Goal: Task Accomplishment & Management: Manage account settings

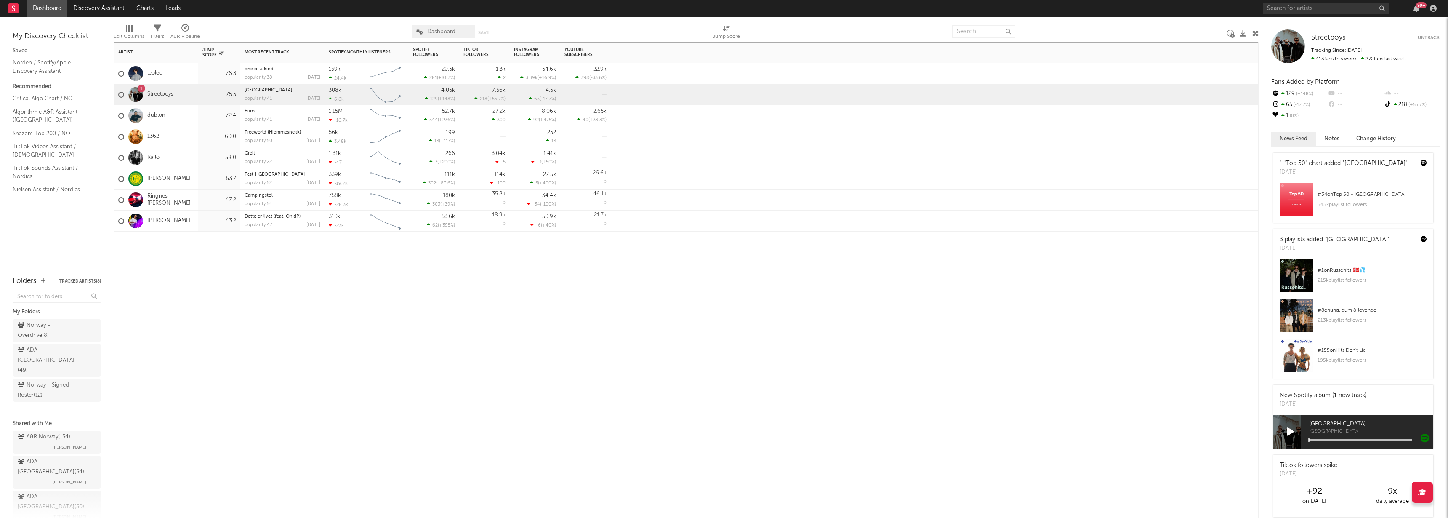
click at [252, 324] on div "Artist Notifications Jump Score Most Recent Track Popularity Released Spotify M…" at bounding box center [686, 280] width 1145 height 476
click at [229, 320] on div "Artist Notifications Jump Score Most Recent Track Popularity Released Spotify M…" at bounding box center [686, 280] width 1145 height 476
click at [329, 270] on div "Artist Notifications Jump Score Most Recent Track Popularity Released Spotify M…" at bounding box center [686, 280] width 1145 height 476
drag, startPoint x: 251, startPoint y: 252, endPoint x: 237, endPoint y: 242, distance: 17.5
click at [251, 252] on div at bounding box center [282, 243] width 84 height 25
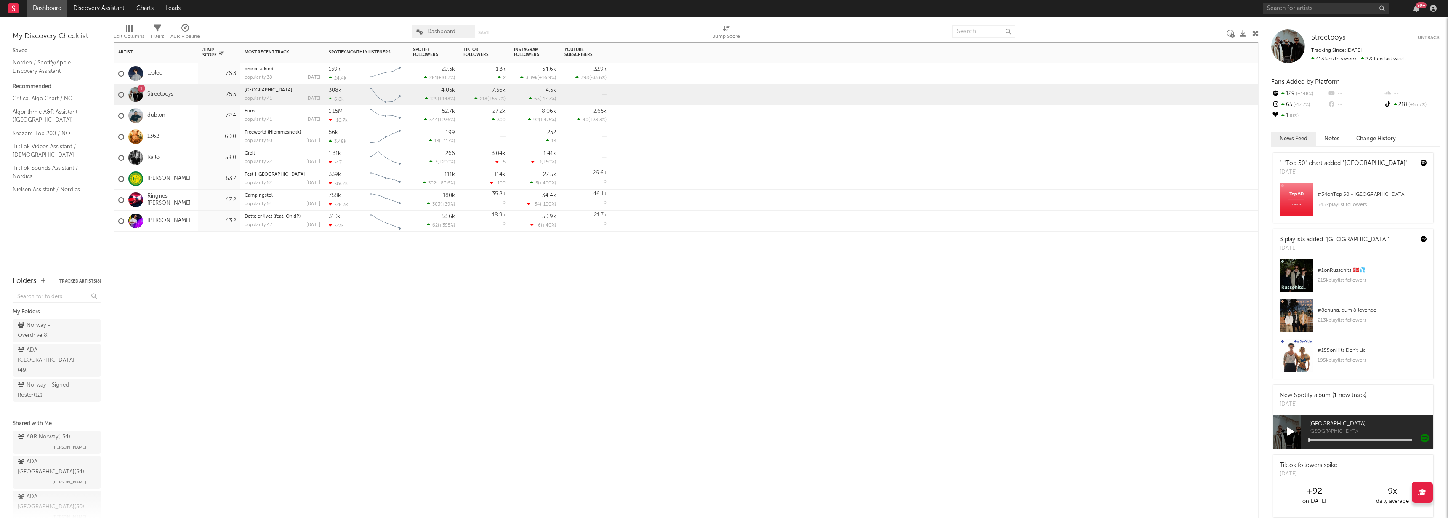
click at [181, 161] on div "Railo" at bounding box center [156, 157] width 84 height 21
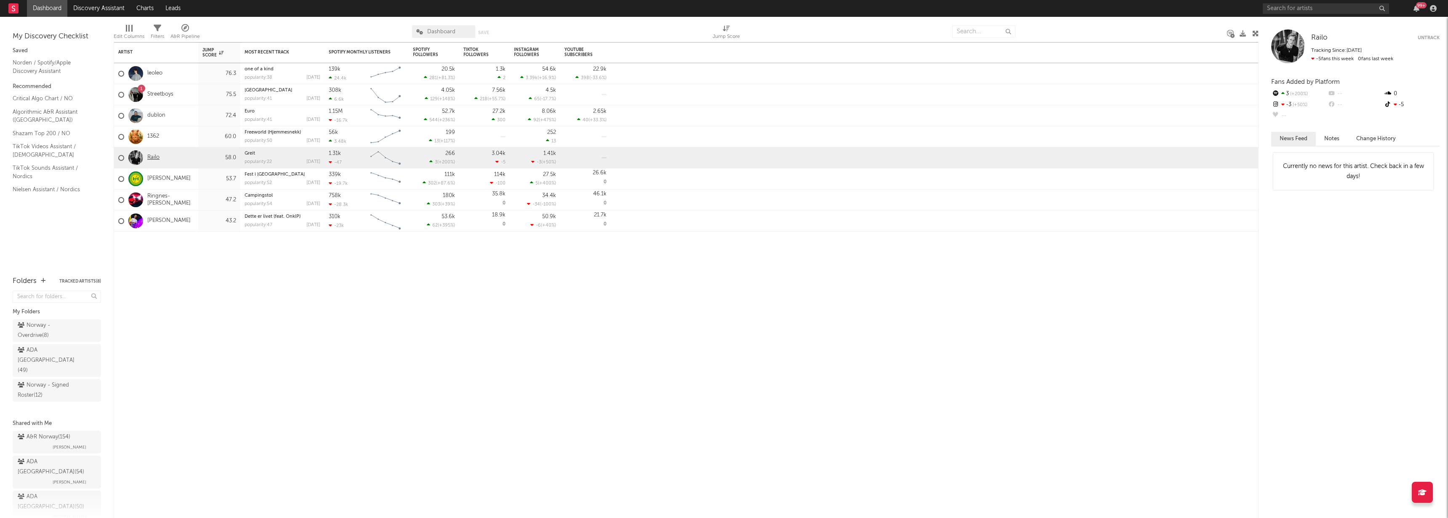
click at [152, 156] on link "Railo" at bounding box center [153, 157] width 12 height 7
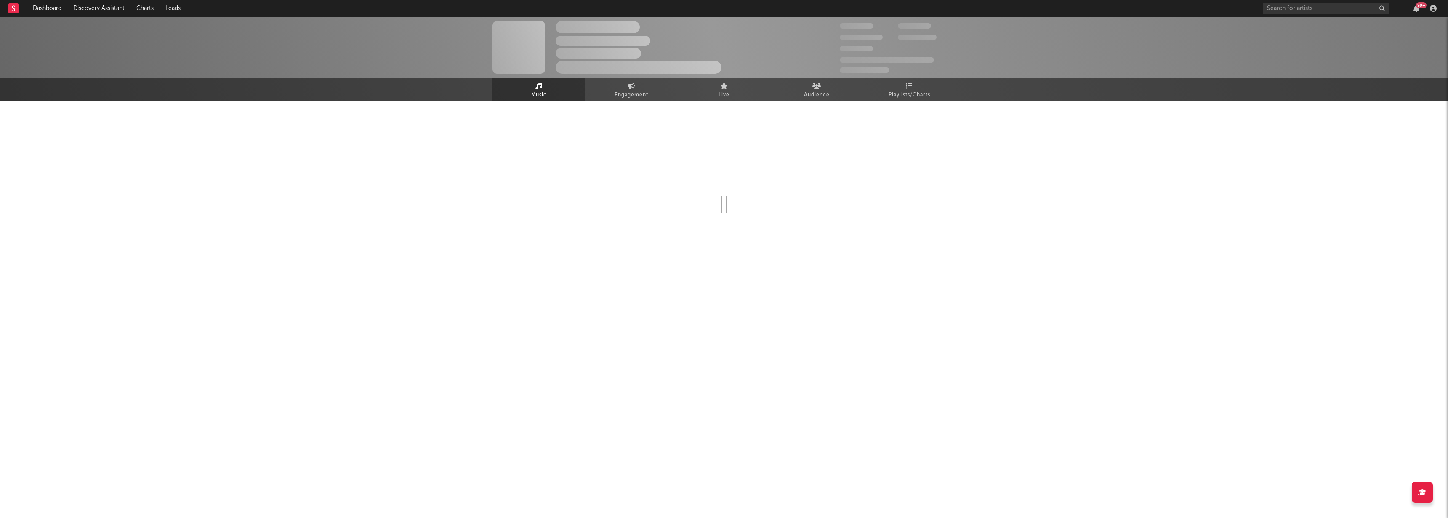
select select "1w"
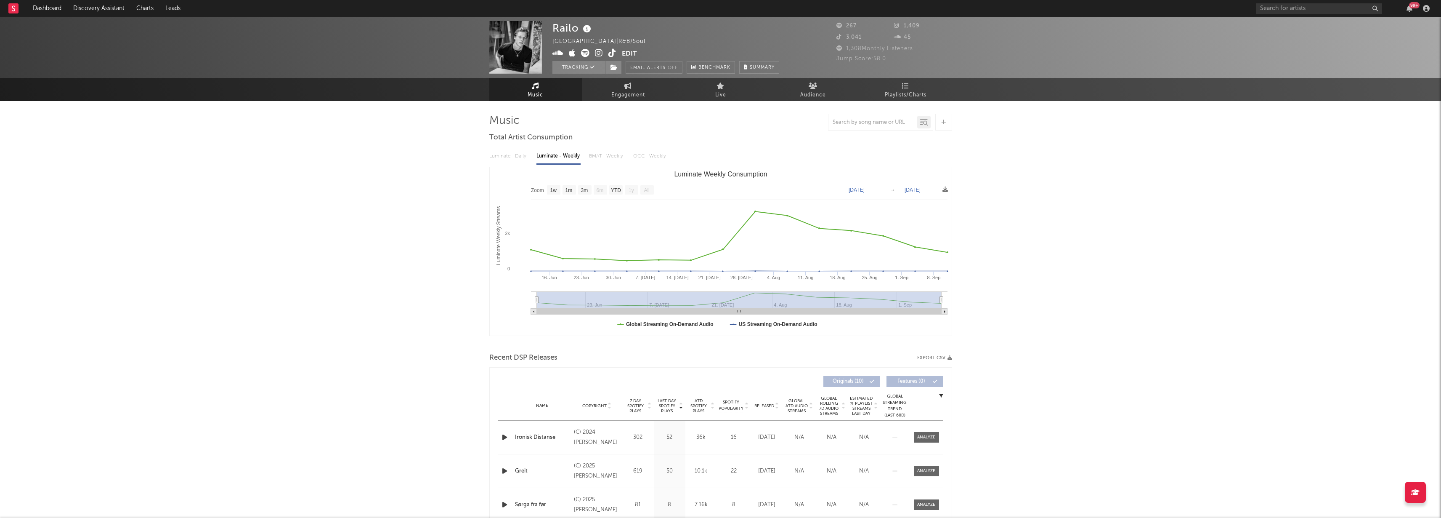
click at [841, 24] on icon at bounding box center [841, 25] width 8 height 5
click at [599, 90] on link "Engagement" at bounding box center [628, 89] width 93 height 23
select select "1w"
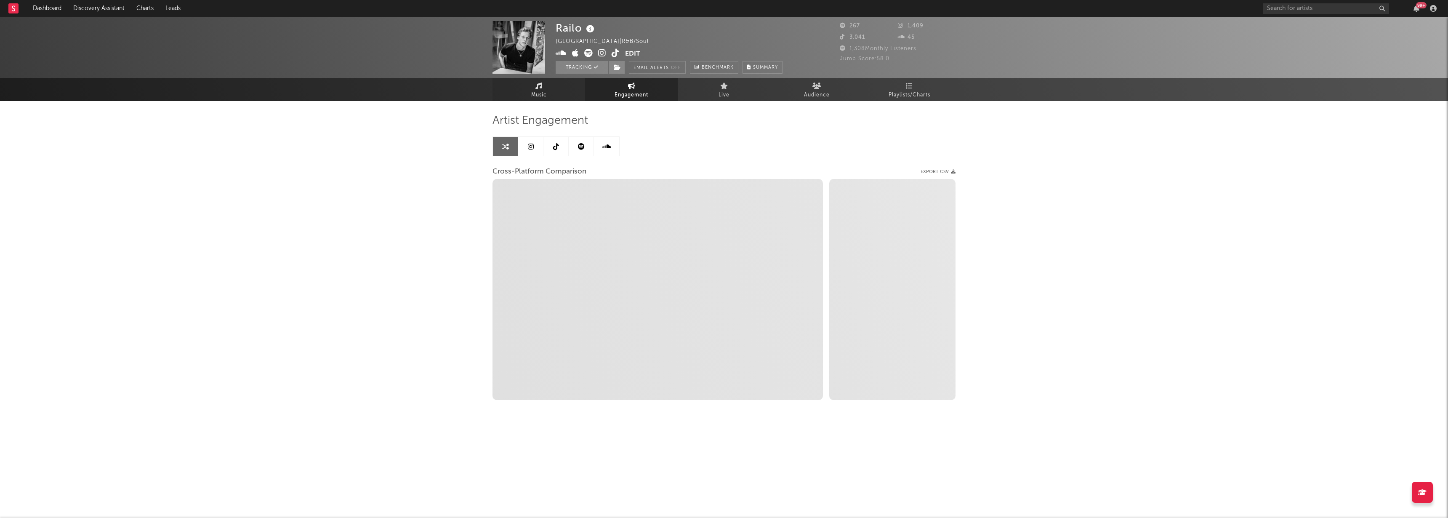
click at [542, 95] on span "Music" at bounding box center [539, 95] width 16 height 10
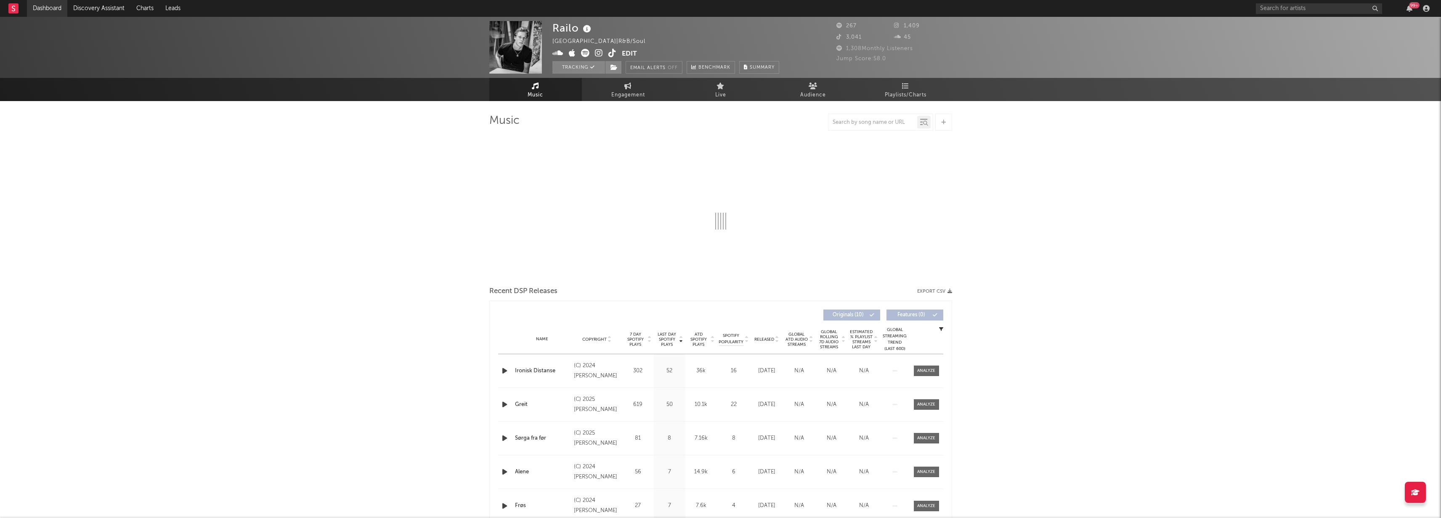
select select "1w"
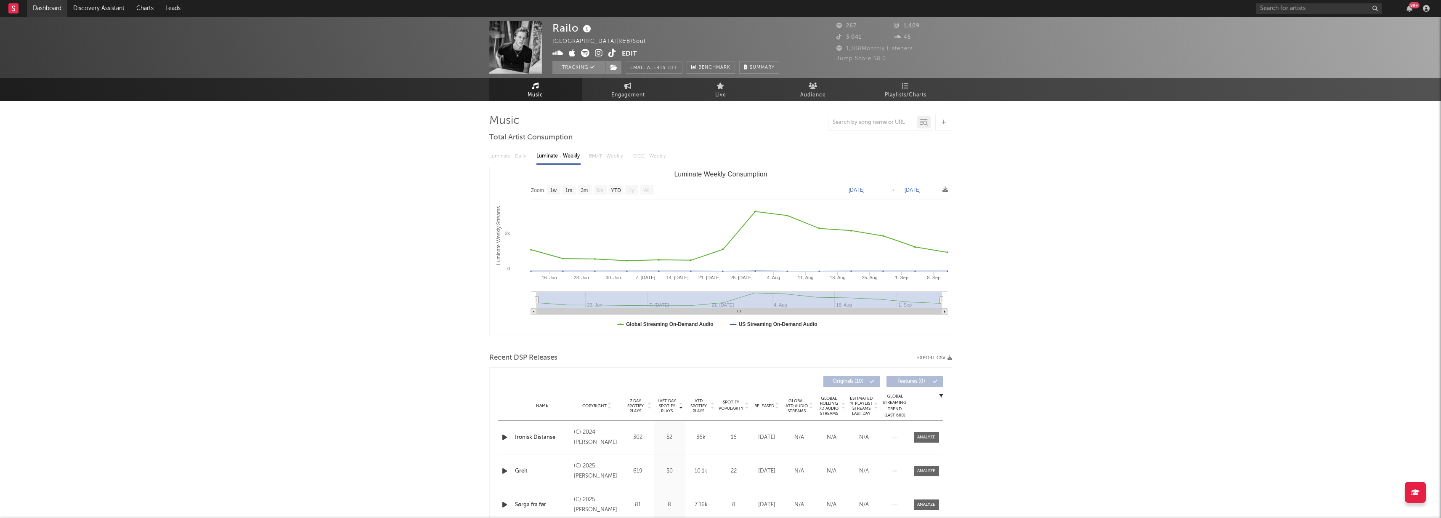
click at [60, 8] on link "Dashboard" at bounding box center [47, 8] width 40 height 17
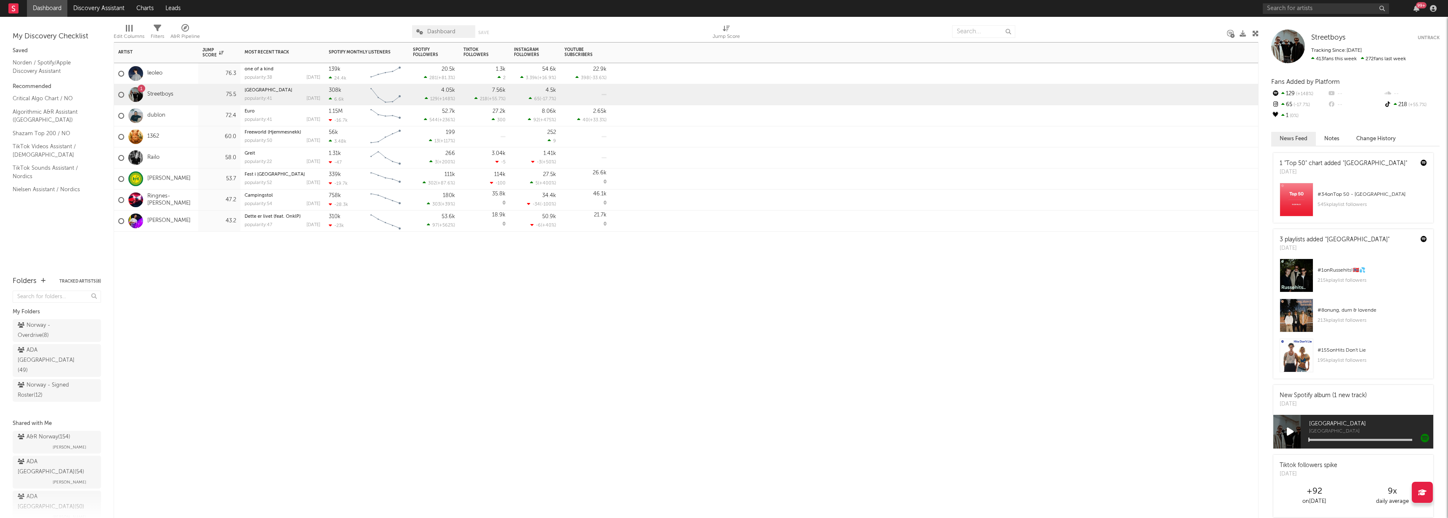
click at [322, 269] on div "Artist Notifications Jump Score Most Recent Track Popularity Released Spotify M…" at bounding box center [686, 280] width 1145 height 476
click at [182, 136] on div "1362" at bounding box center [156, 136] width 84 height 21
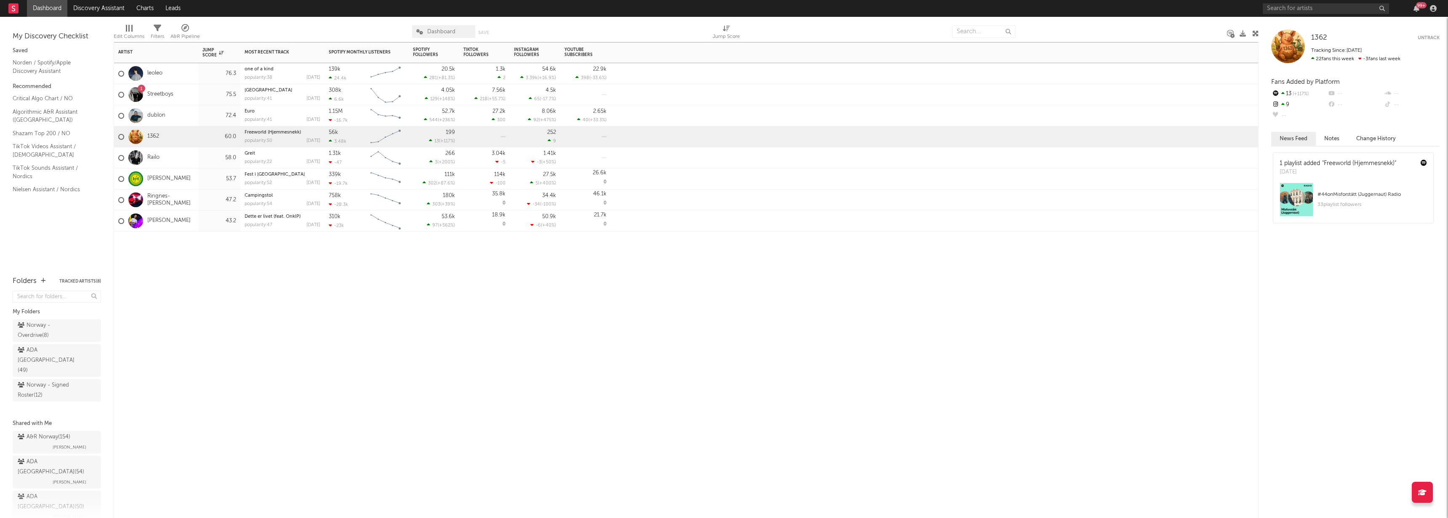
click at [181, 159] on div "Railo" at bounding box center [156, 157] width 84 height 21
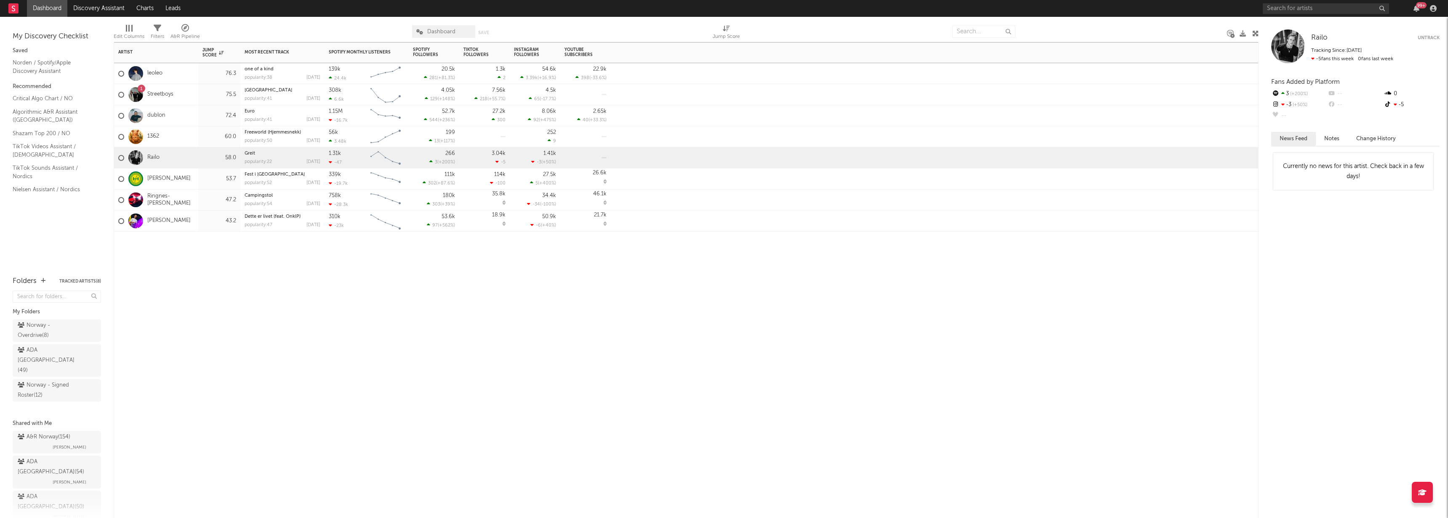
click at [182, 96] on div "1 Streetboys" at bounding box center [156, 94] width 84 height 21
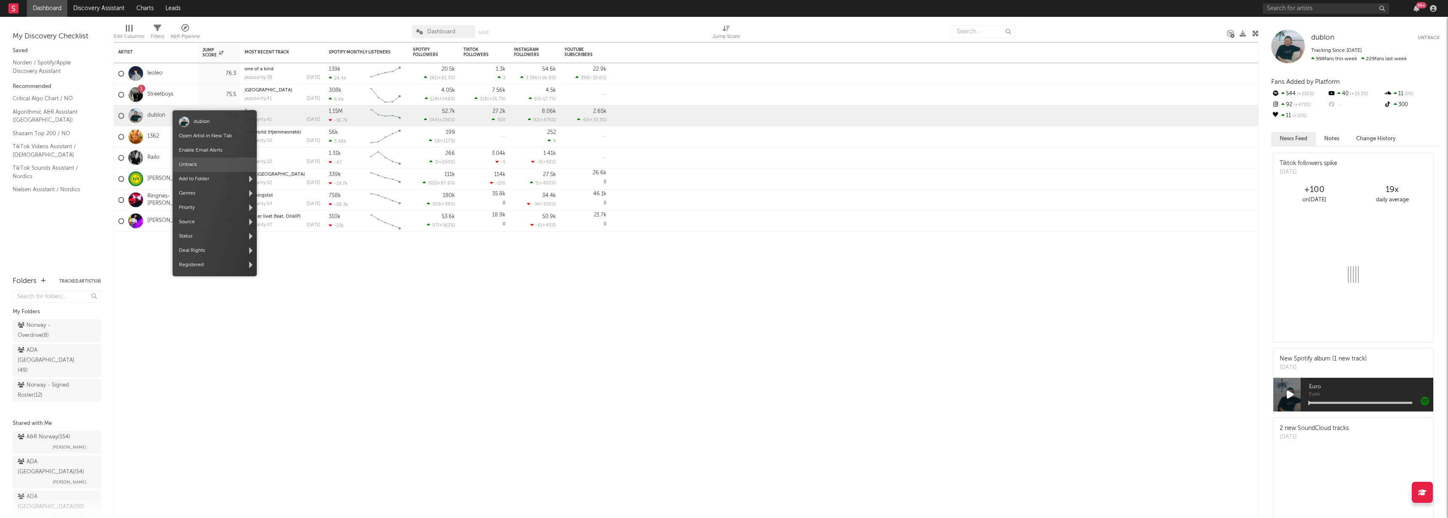
click at [205, 159] on span "Untrack" at bounding box center [215, 164] width 84 height 14
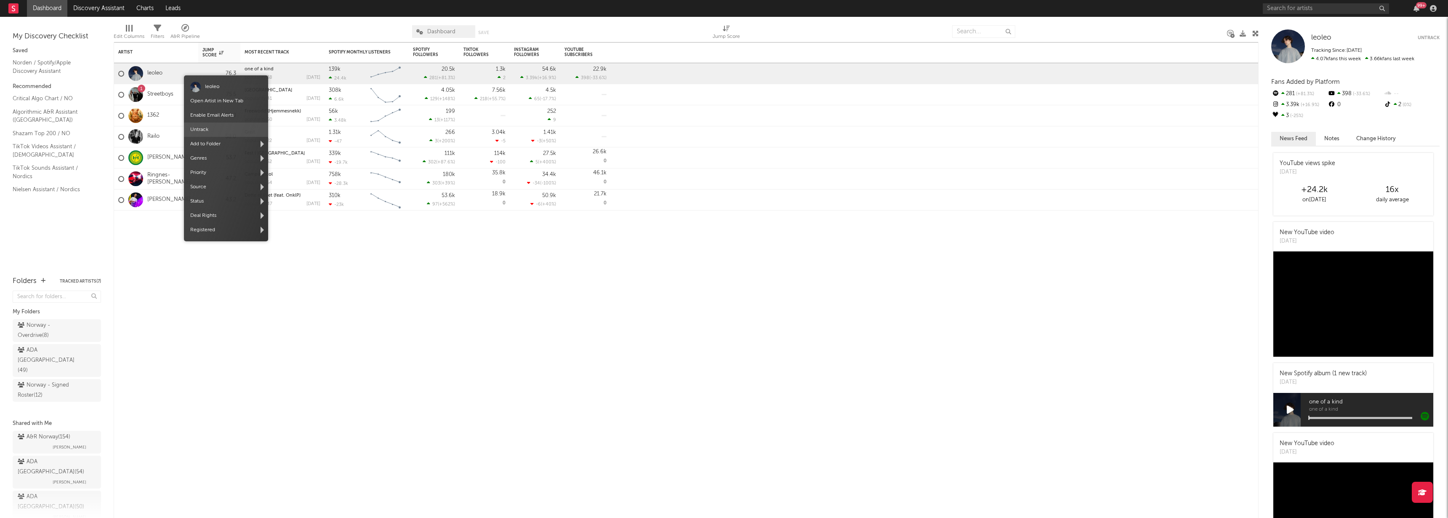
click at [202, 131] on span "Untrack" at bounding box center [226, 129] width 84 height 14
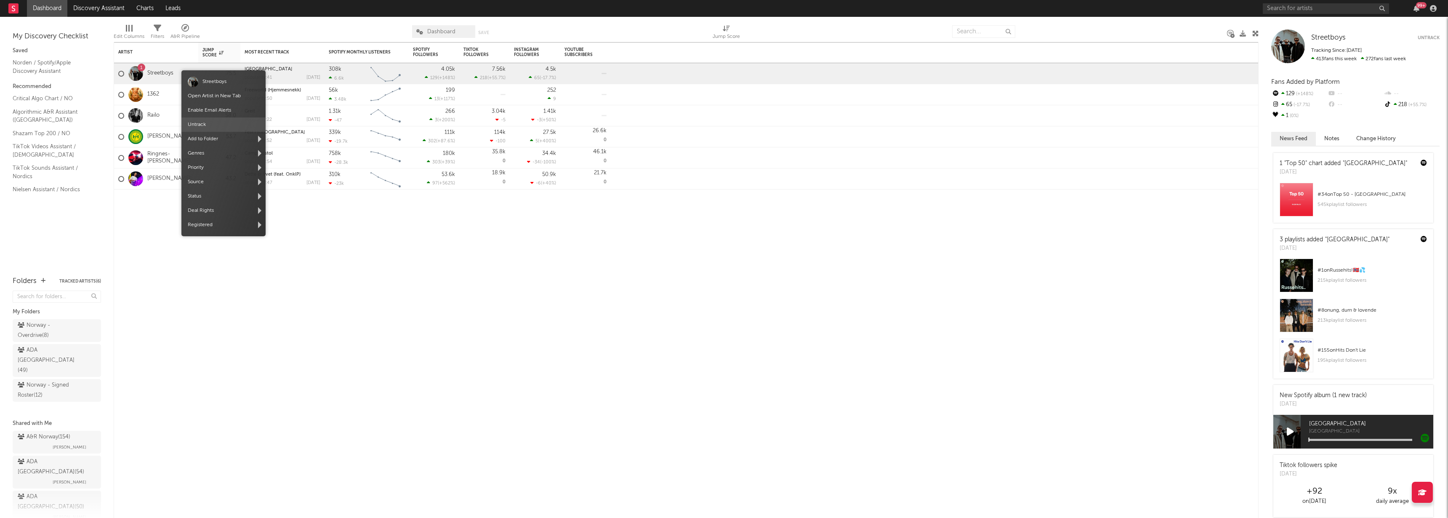
click at [209, 125] on span "Untrack" at bounding box center [223, 124] width 84 height 14
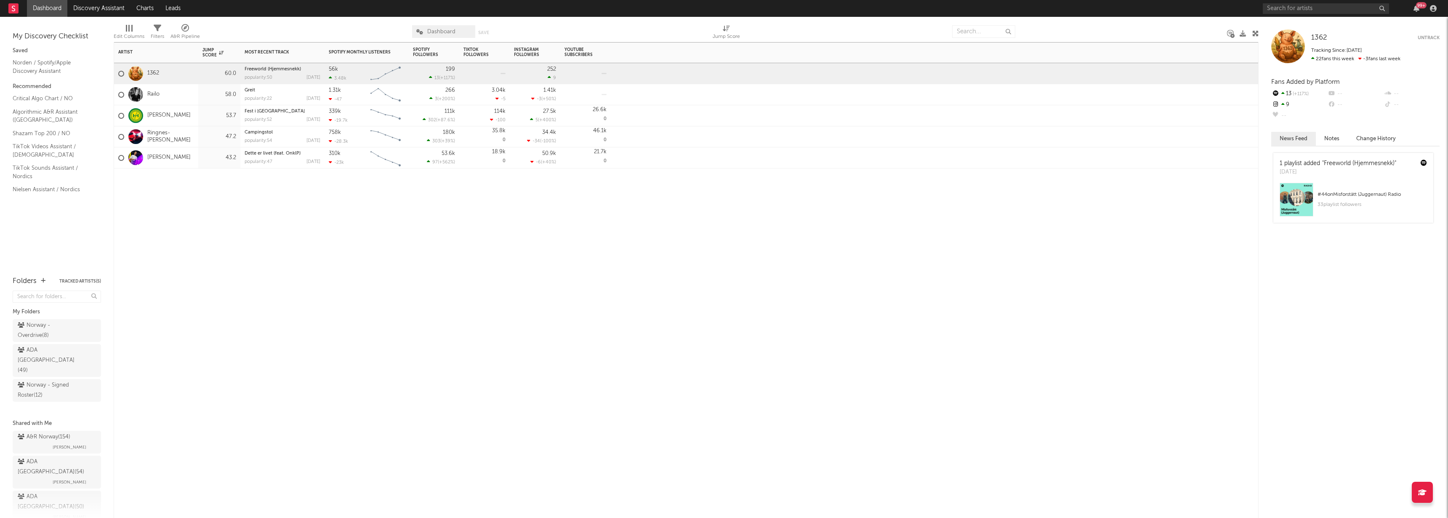
click at [173, 96] on div "Railo" at bounding box center [156, 94] width 84 height 21
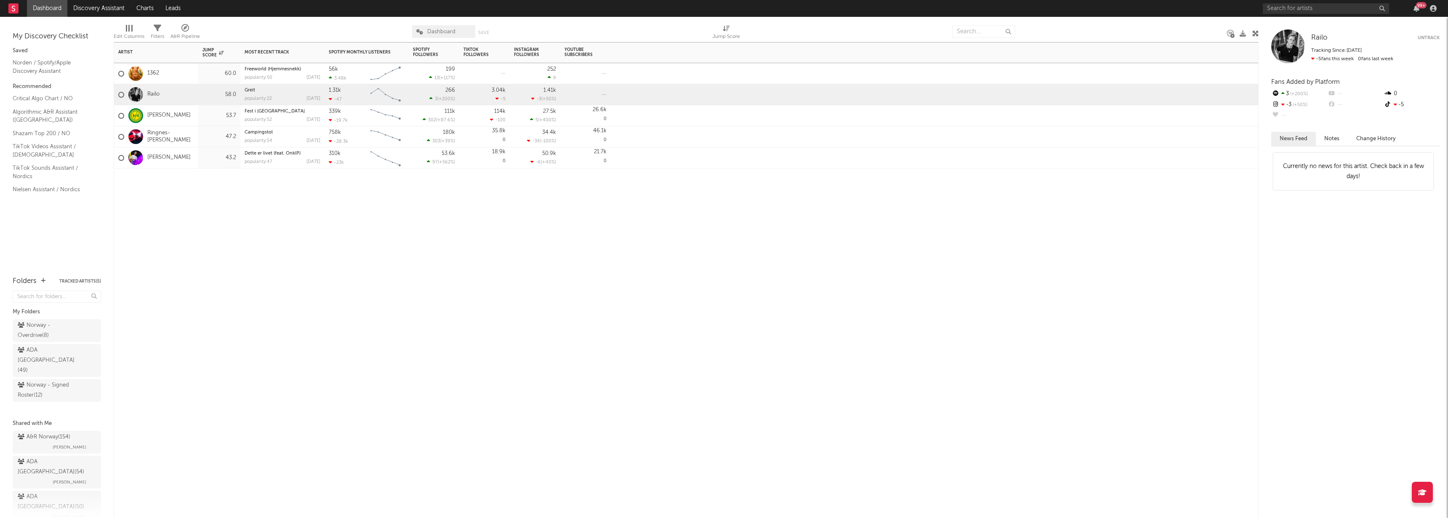
click at [182, 112] on div "[PERSON_NAME]" at bounding box center [156, 115] width 84 height 21
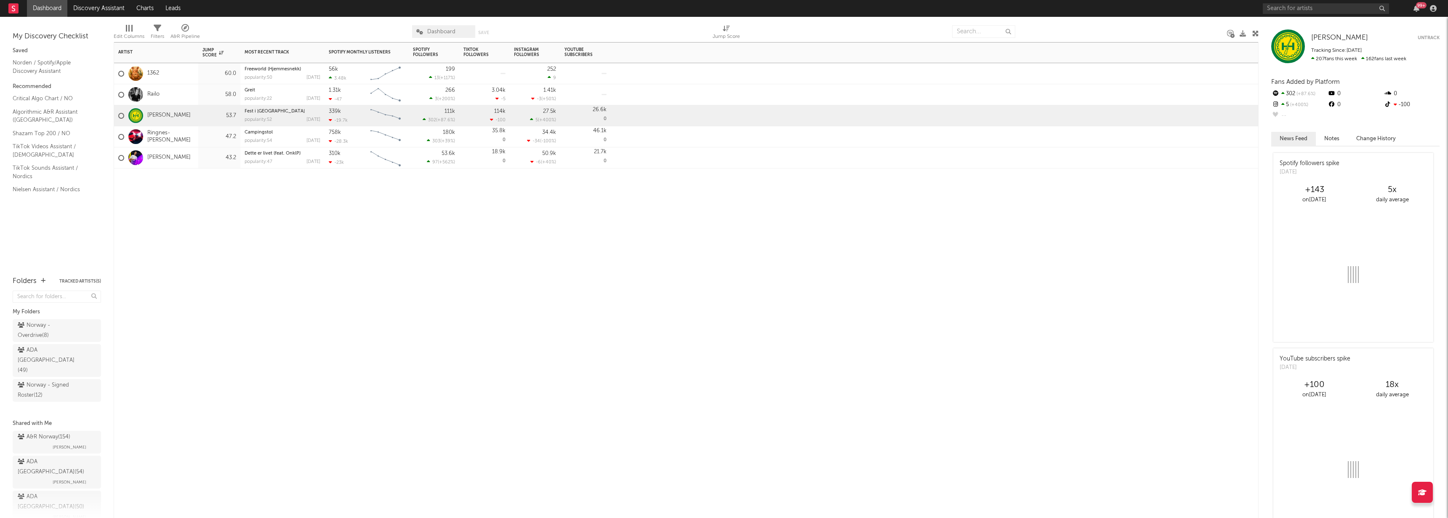
click at [189, 135] on div "Ringnes-[PERSON_NAME]" at bounding box center [156, 136] width 84 height 21
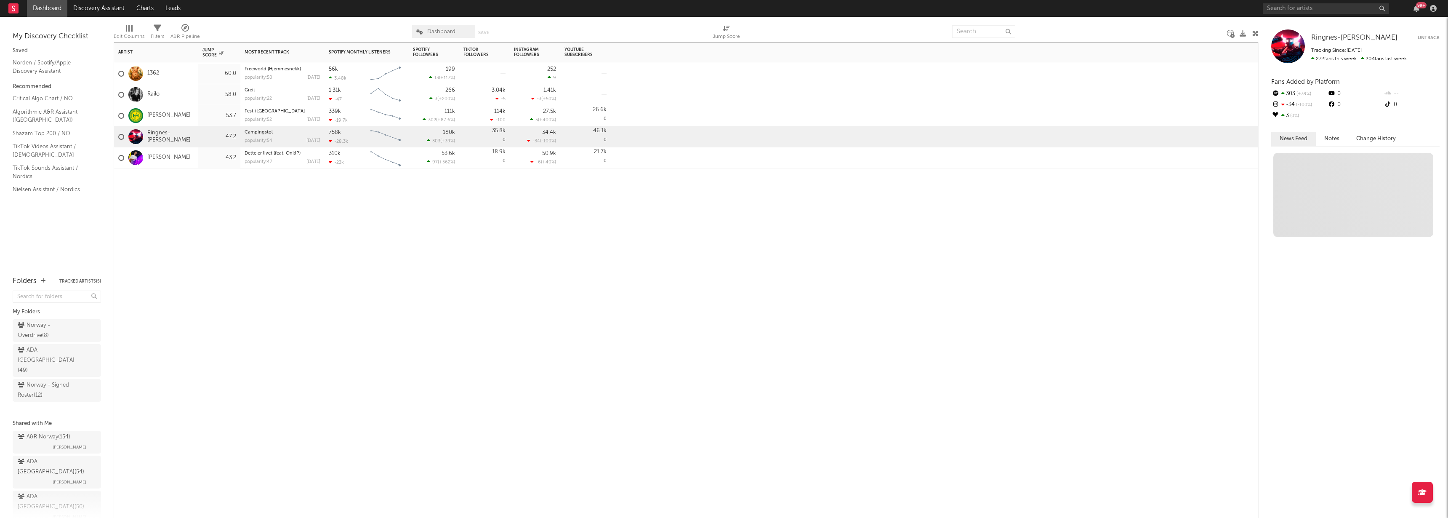
click at [191, 152] on div "[PERSON_NAME]" at bounding box center [156, 157] width 84 height 21
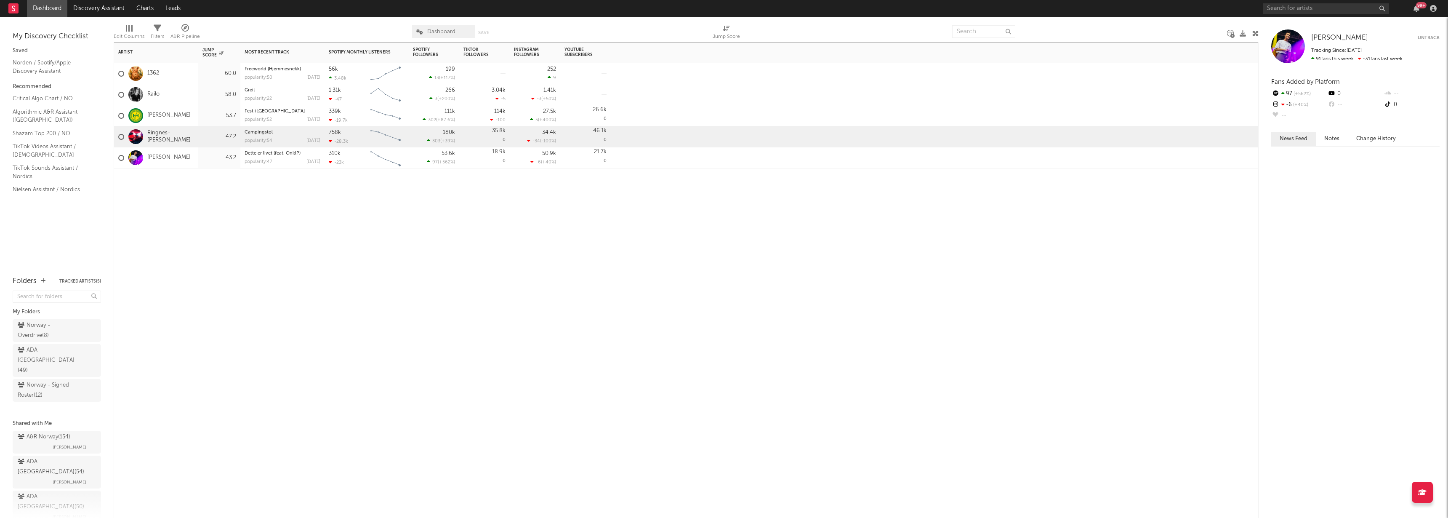
click at [190, 136] on div "Ringnes-[PERSON_NAME]" at bounding box center [156, 136] width 84 height 21
click at [194, 153] on div "[PERSON_NAME]" at bounding box center [156, 157] width 84 height 21
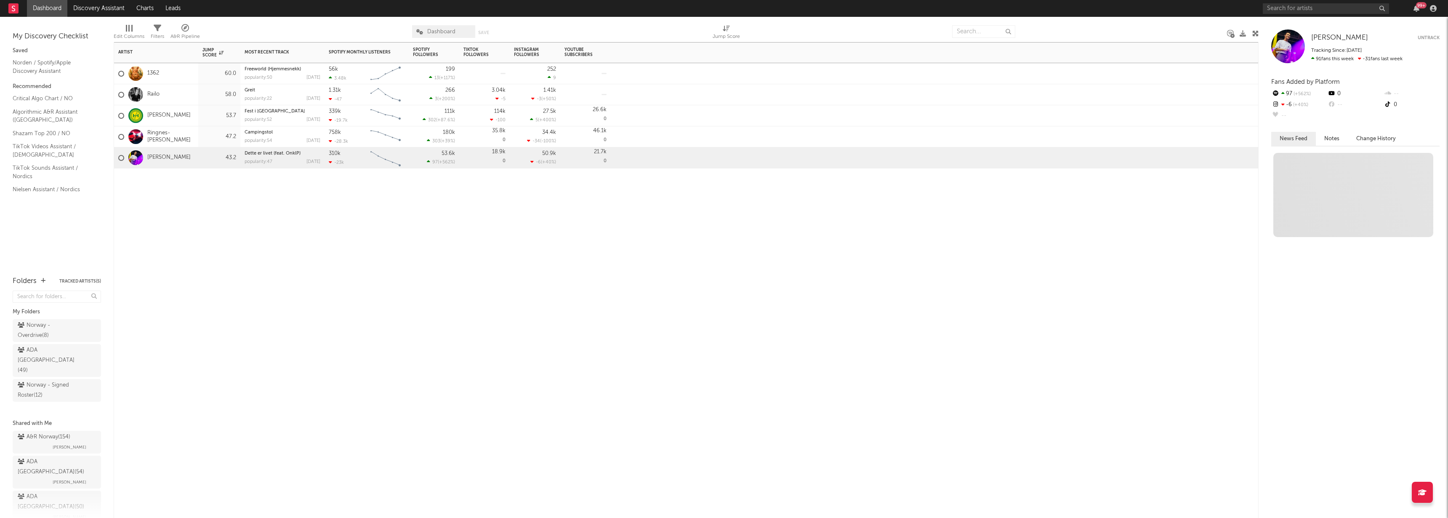
click at [194, 134] on div "Ringnes-[PERSON_NAME]" at bounding box center [156, 136] width 84 height 21
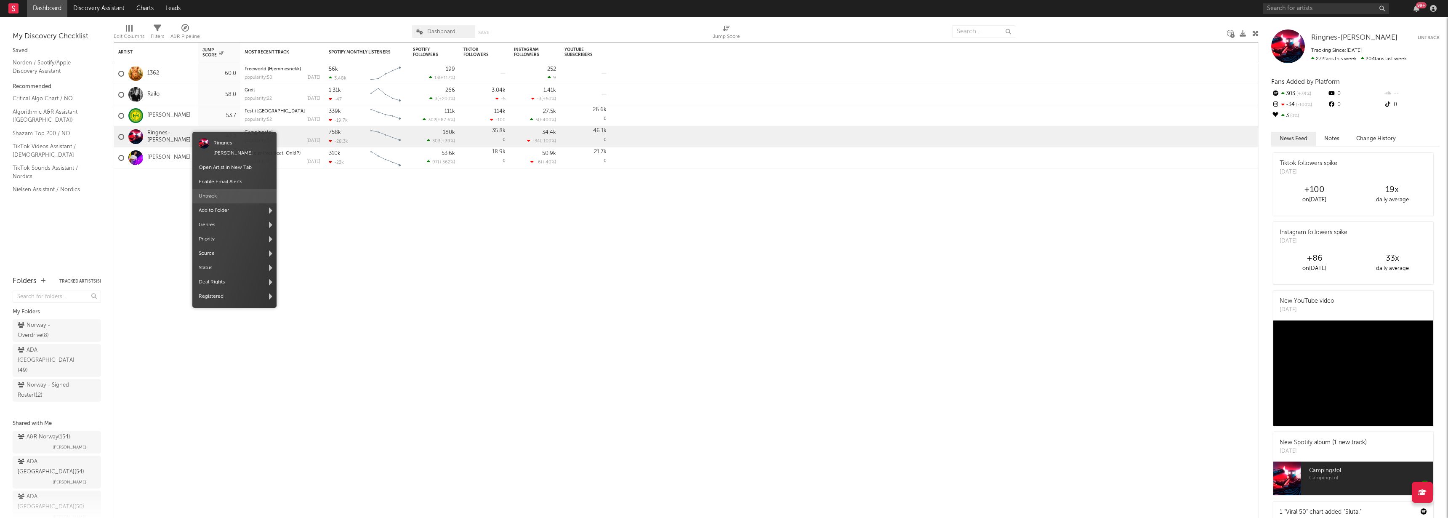
click at [218, 189] on span "Untrack" at bounding box center [234, 196] width 84 height 14
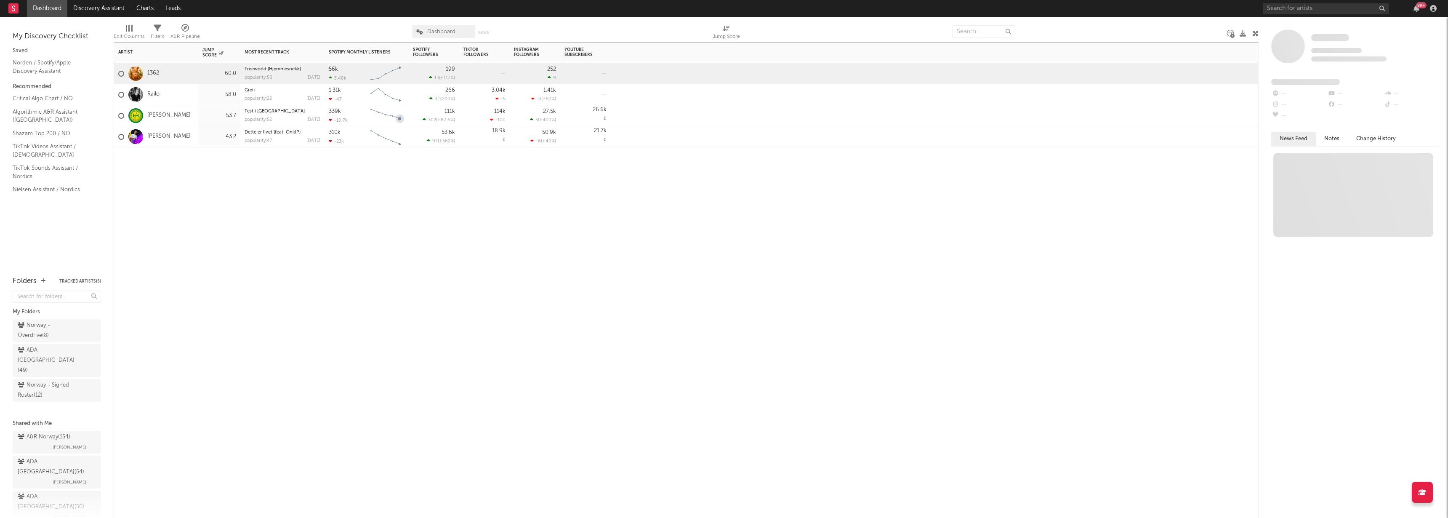
click at [161, 189] on div "Artist Notifications Jump Score Most Recent Track Popularity Released Spotify M…" at bounding box center [686, 280] width 1145 height 476
click at [179, 82] on div "1362" at bounding box center [156, 73] width 84 height 21
click at [181, 90] on div "Railo" at bounding box center [156, 94] width 84 height 21
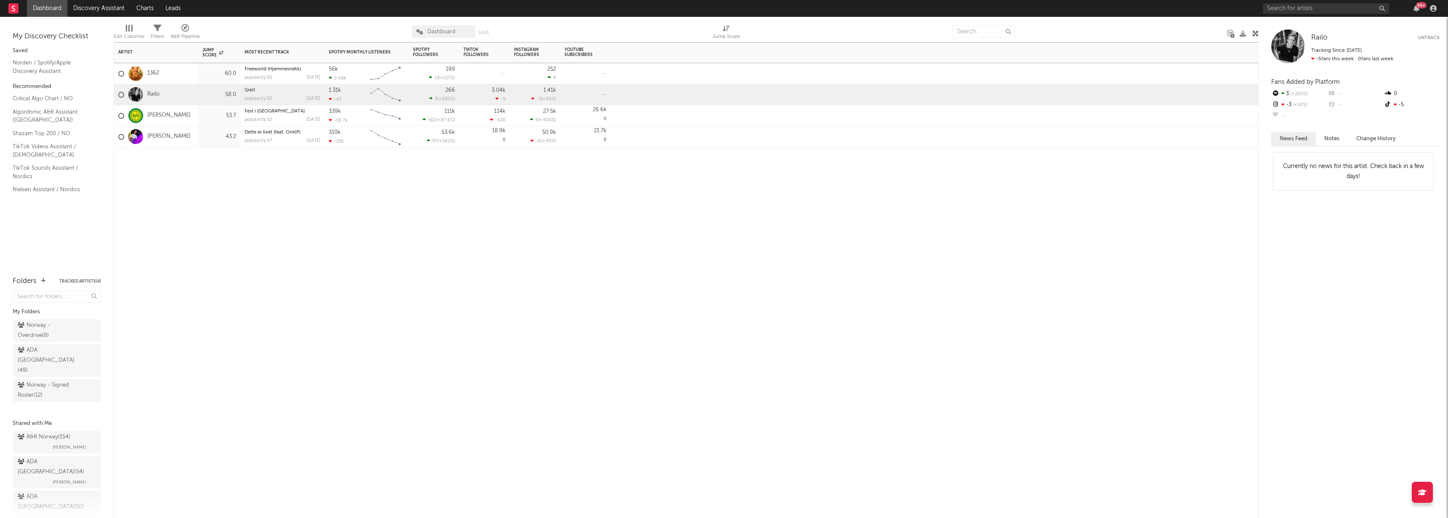
click at [178, 73] on div "1362" at bounding box center [156, 73] width 84 height 21
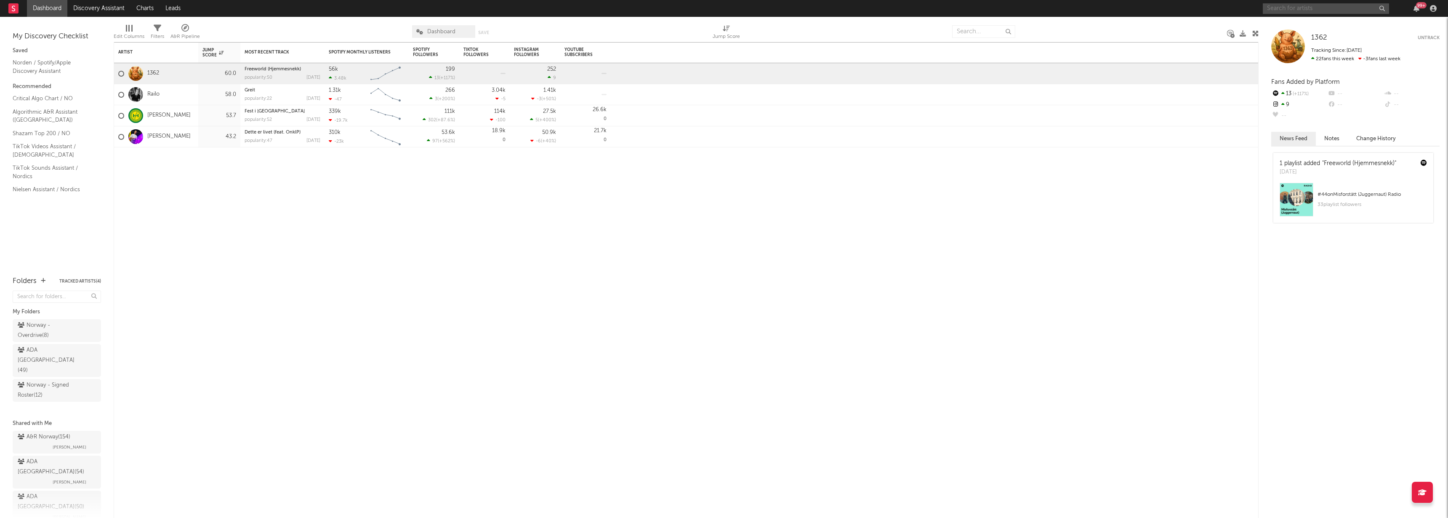
click at [1313, 8] on input "text" at bounding box center [1325, 8] width 126 height 11
type input "kaptein [PERSON_NAME]"
click at [1311, 30] on div "Kaptein Sabeltann" at bounding box center [1338, 25] width 93 height 10
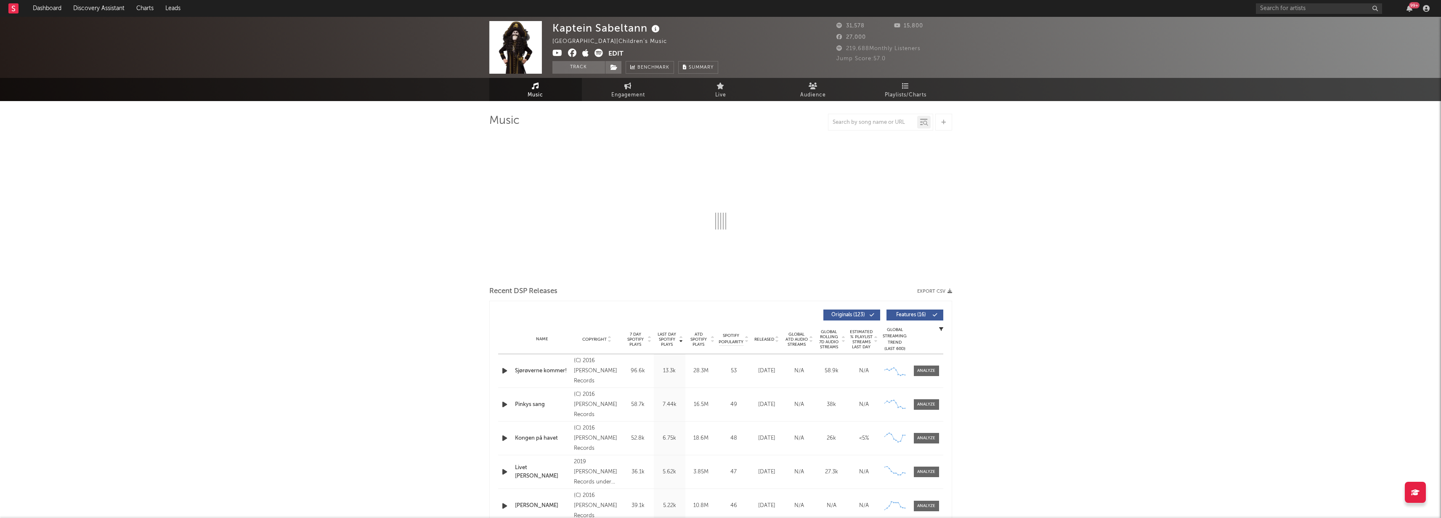
select select "6m"
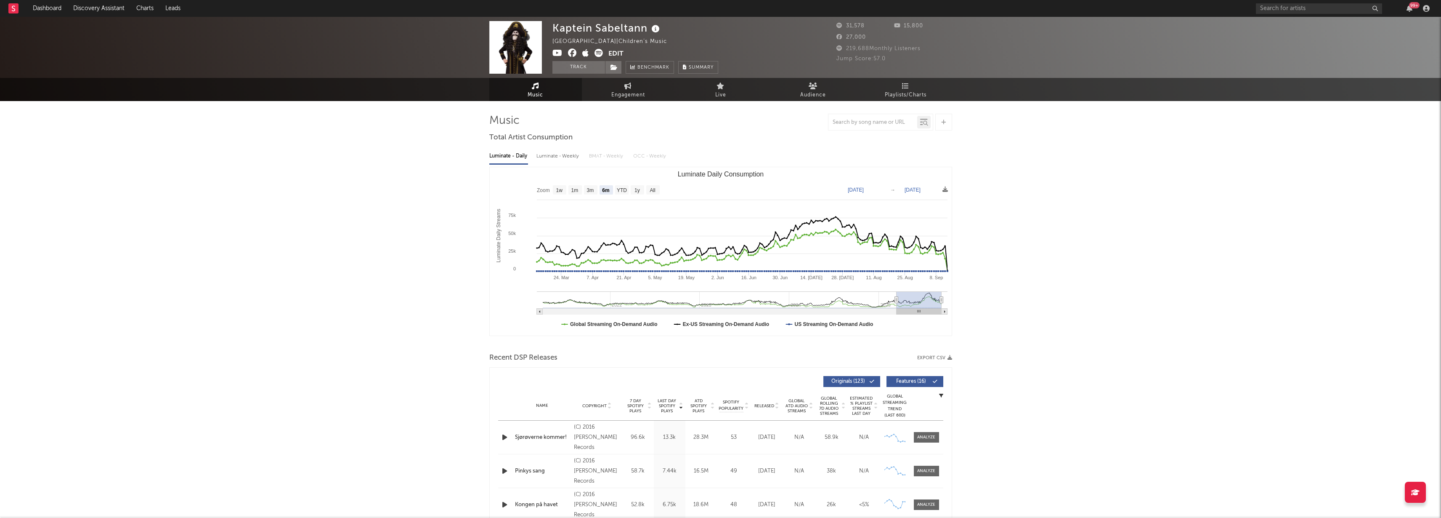
click at [618, 52] on button "Edit" at bounding box center [616, 54] width 15 height 11
select select "6m"
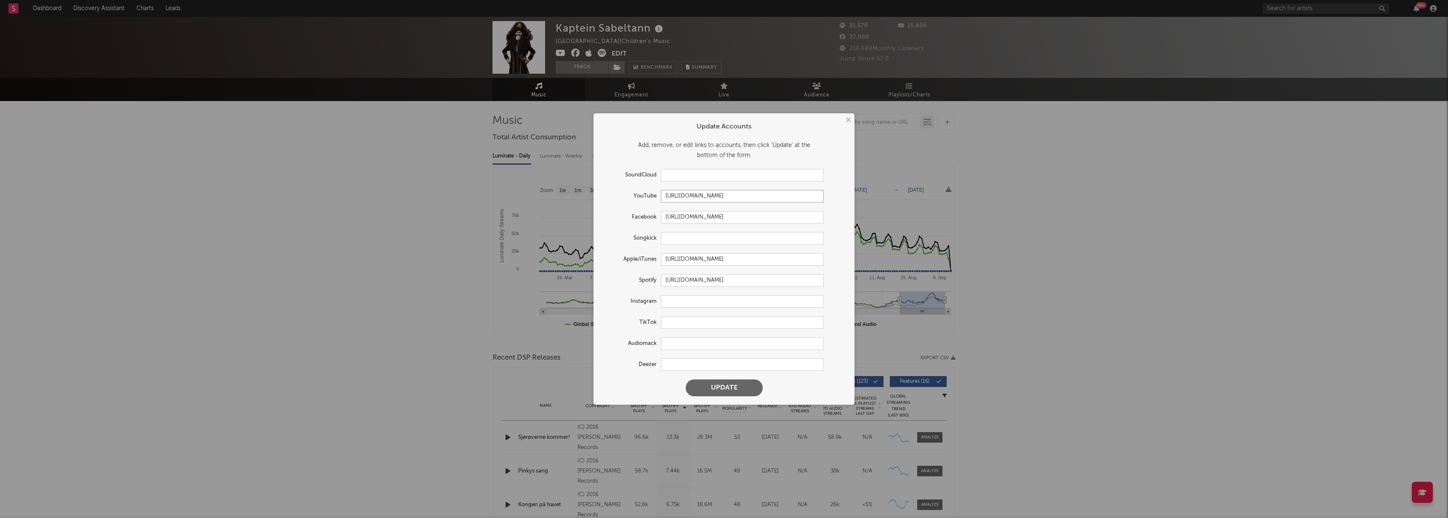
click at [771, 193] on input "[URL][DOMAIN_NAME]" at bounding box center [742, 196] width 163 height 13
click at [849, 118] on button "×" at bounding box center [847, 119] width 9 height 9
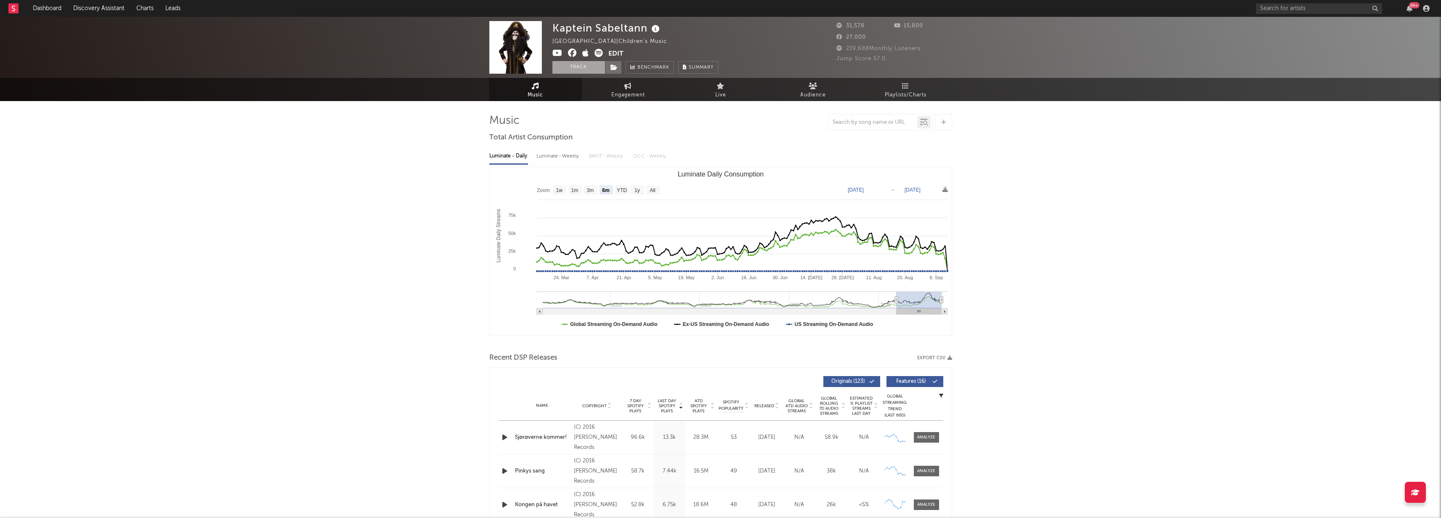
click at [586, 71] on button "Track" at bounding box center [579, 67] width 53 height 13
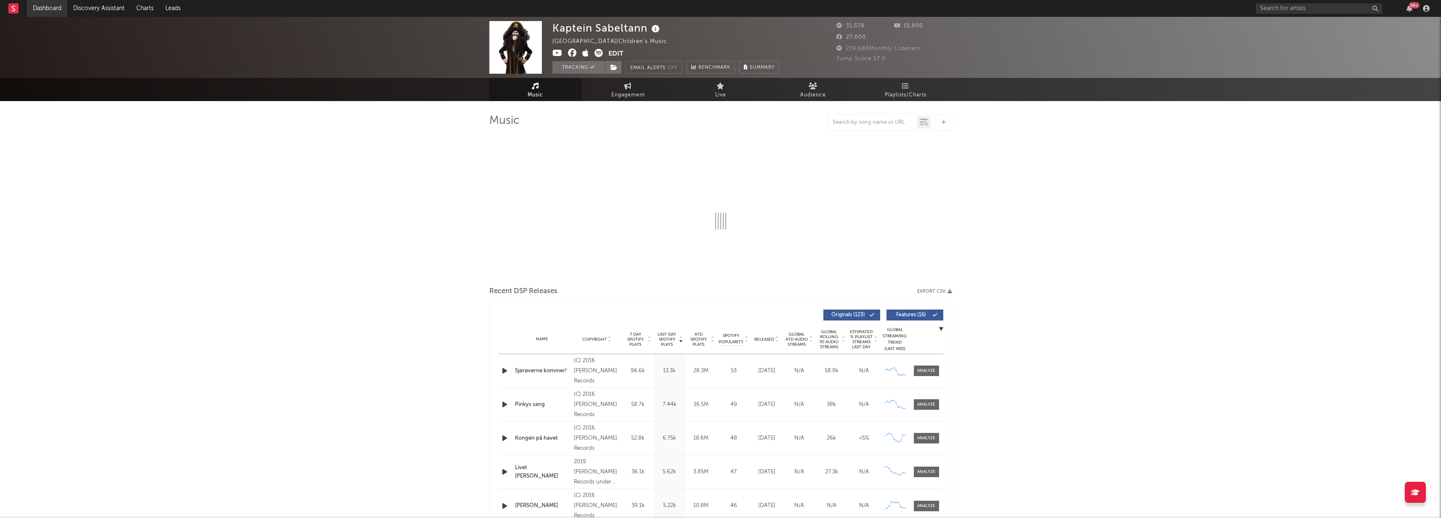
select select "6m"
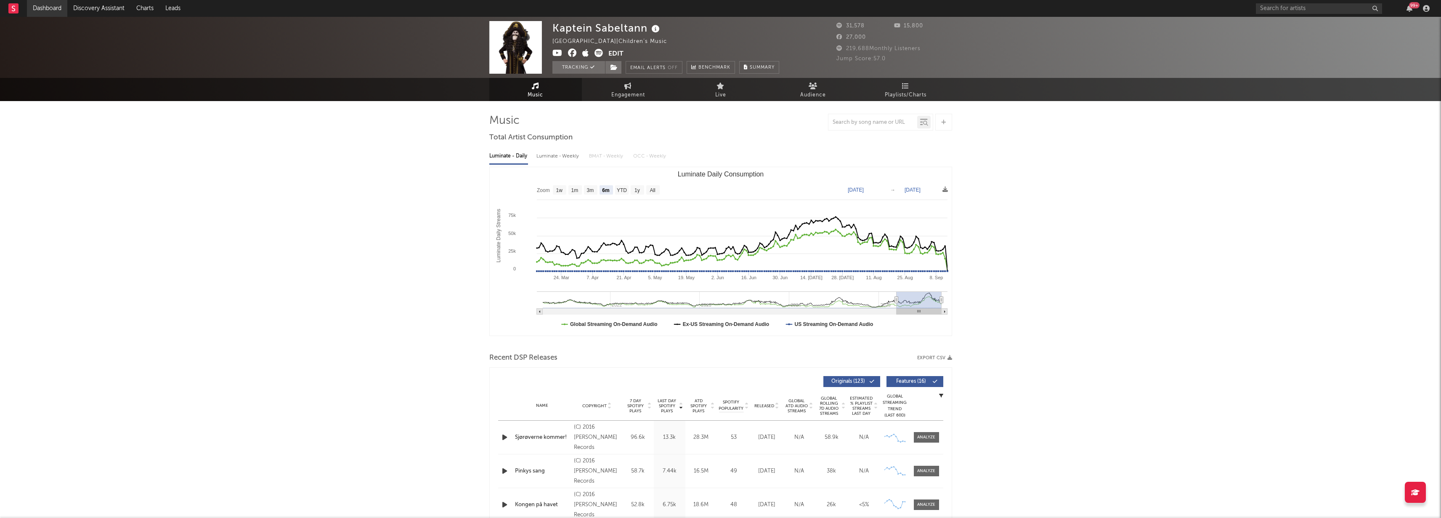
click at [55, 6] on link "Dashboard" at bounding box center [47, 8] width 40 height 17
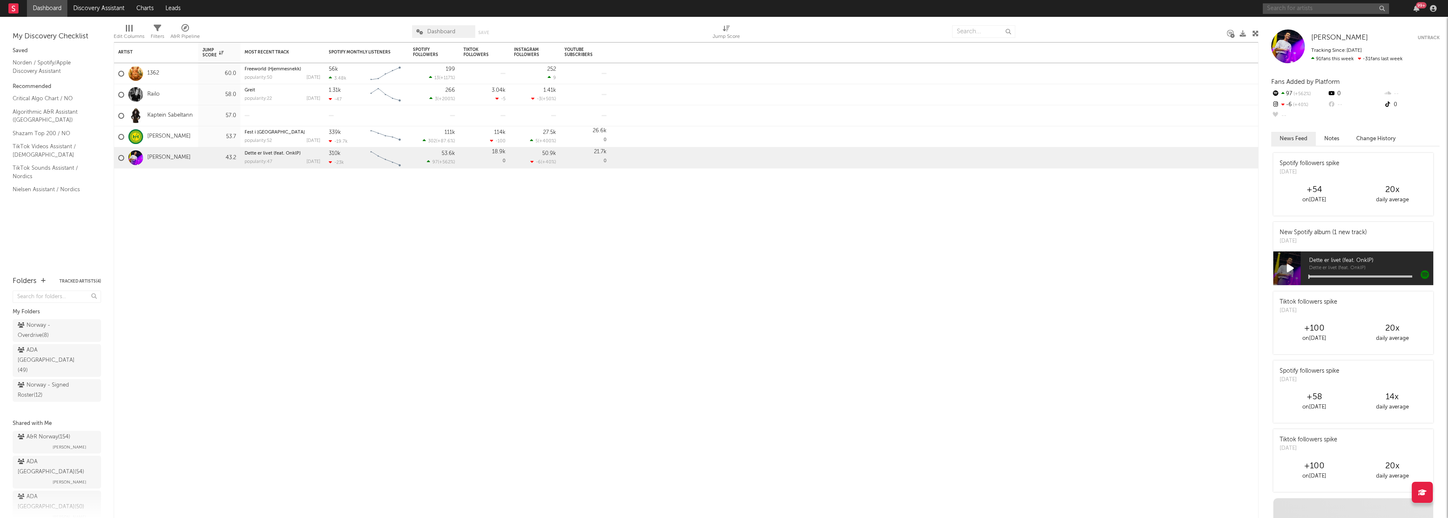
click at [1293, 10] on input "text" at bounding box center [1325, 8] width 126 height 11
type input "[PERSON_NAME]"
click at [1308, 33] on div at bounding box center [1338, 32] width 93 height 5
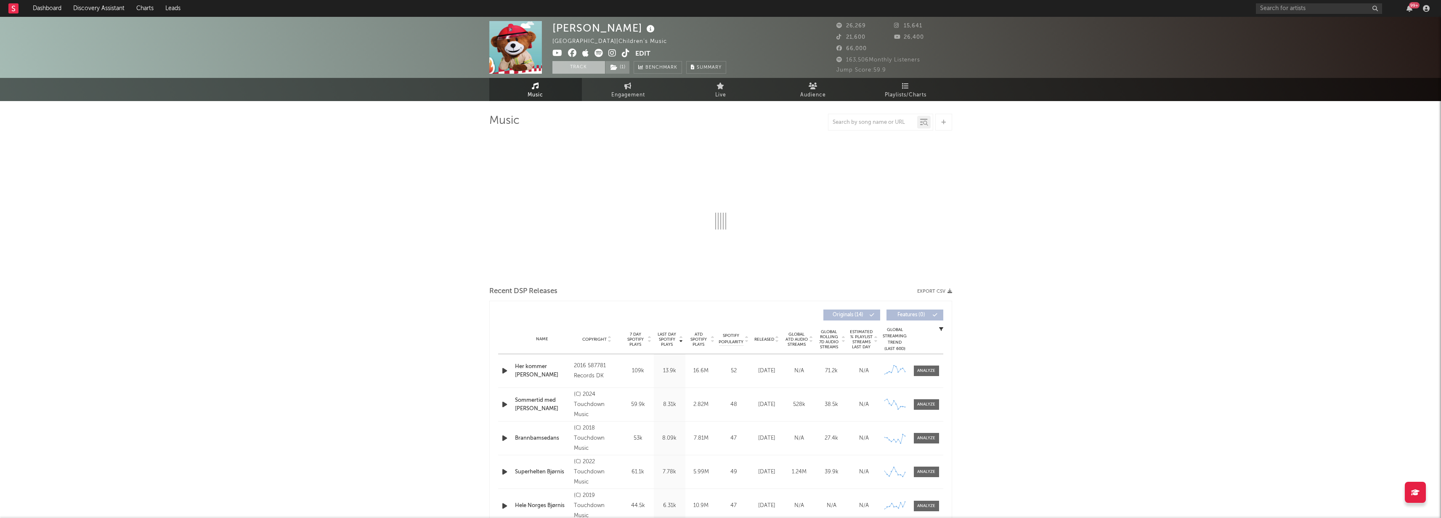
select select "6m"
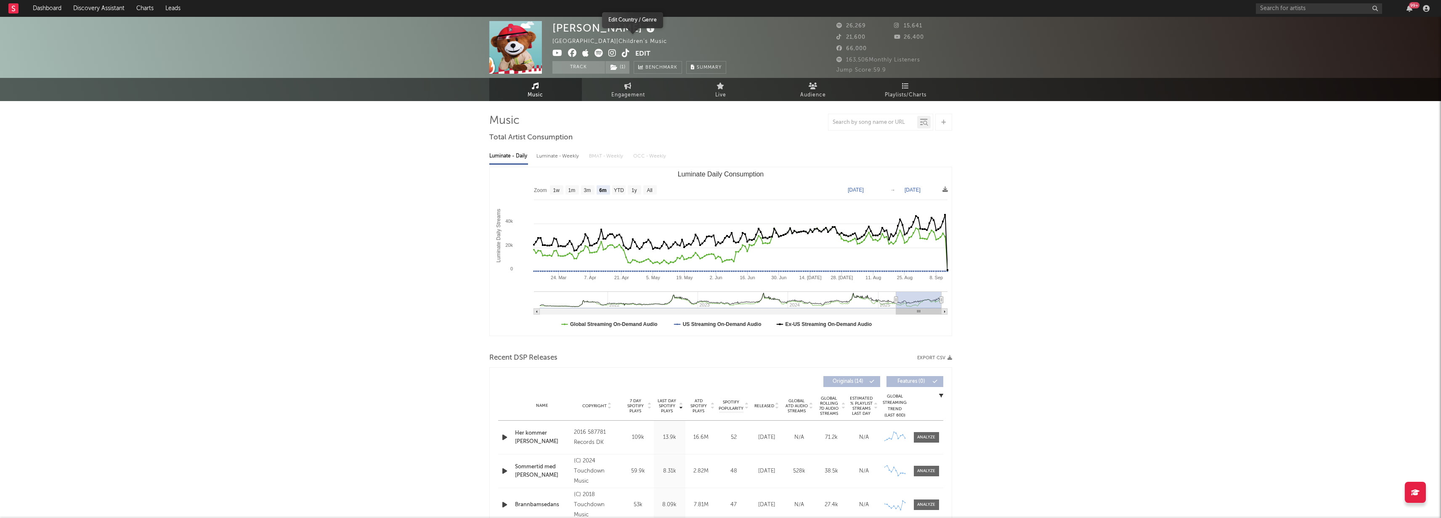
select select "6m"
click at [639, 55] on button "Edit" at bounding box center [642, 54] width 15 height 11
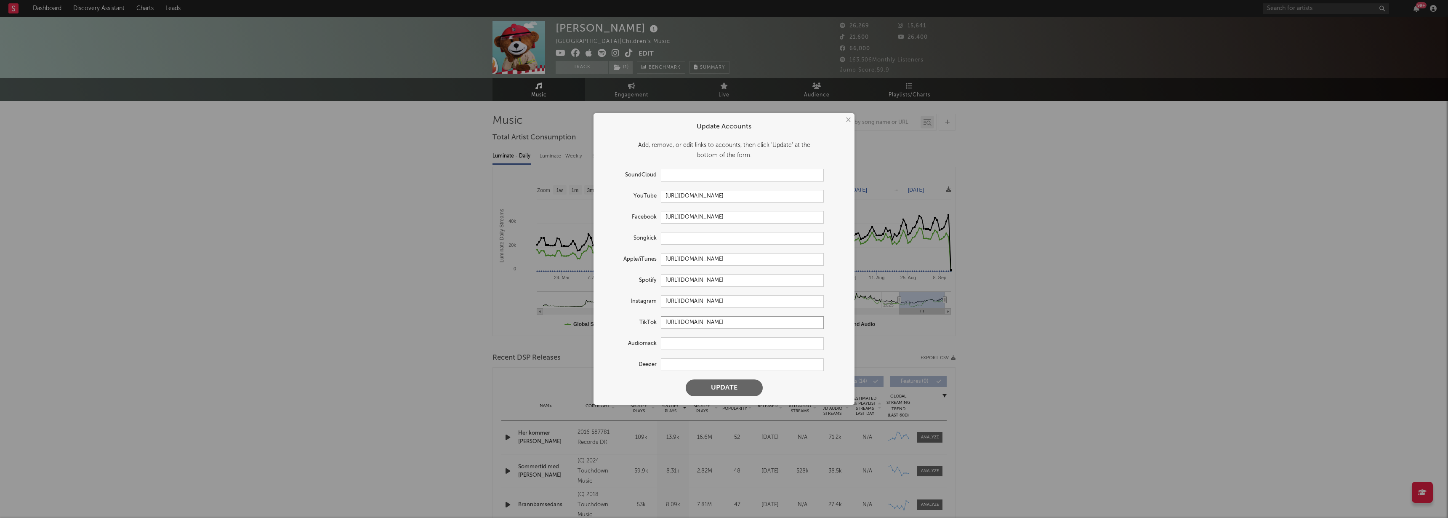
click at [773, 323] on input "[URL][DOMAIN_NAME]" at bounding box center [742, 322] width 163 height 13
paste input "@brannbamsen"
type input "[URL][DOMAIN_NAME]"
click at [739, 387] on button "Update" at bounding box center [724, 387] width 77 height 17
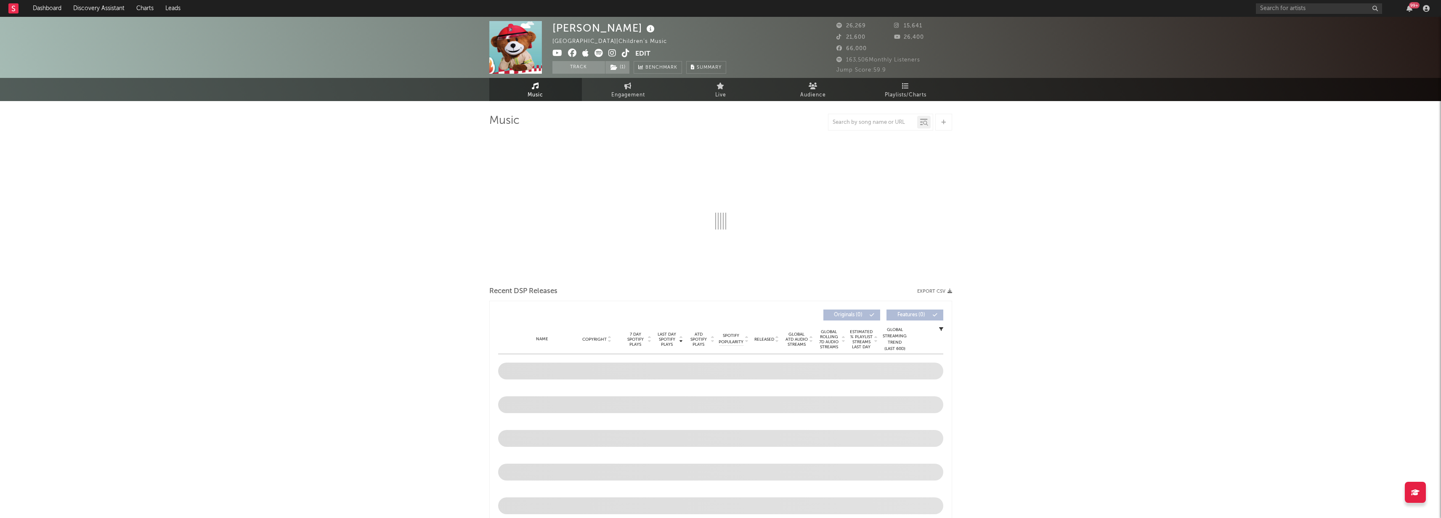
select select "6m"
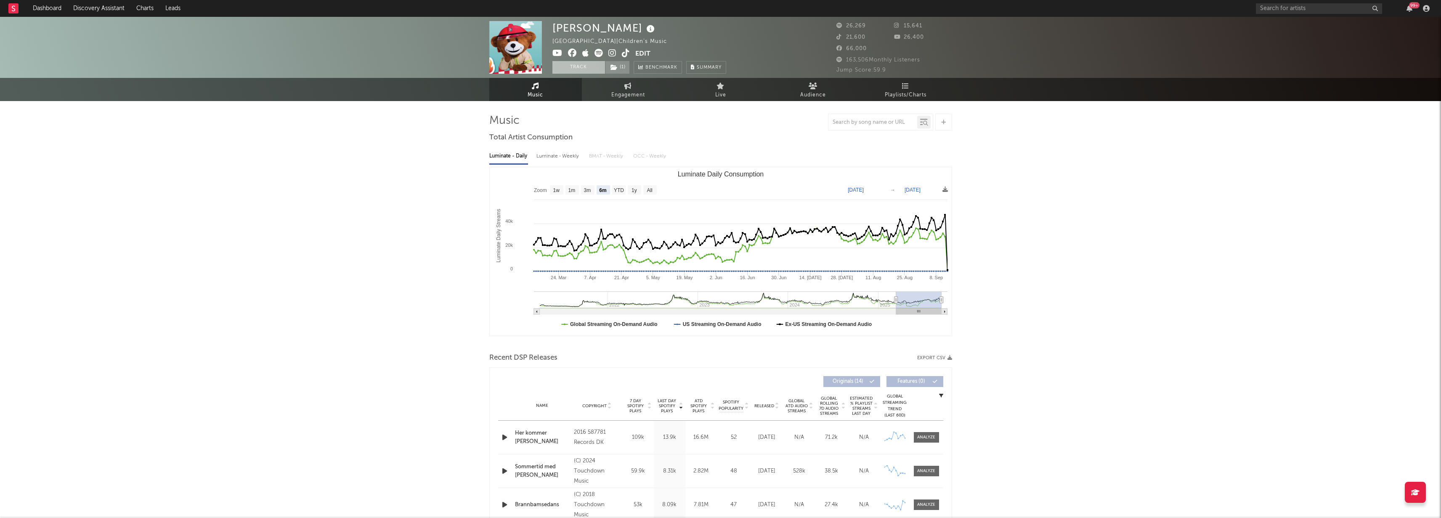
click at [576, 66] on button "Track" at bounding box center [579, 67] width 53 height 13
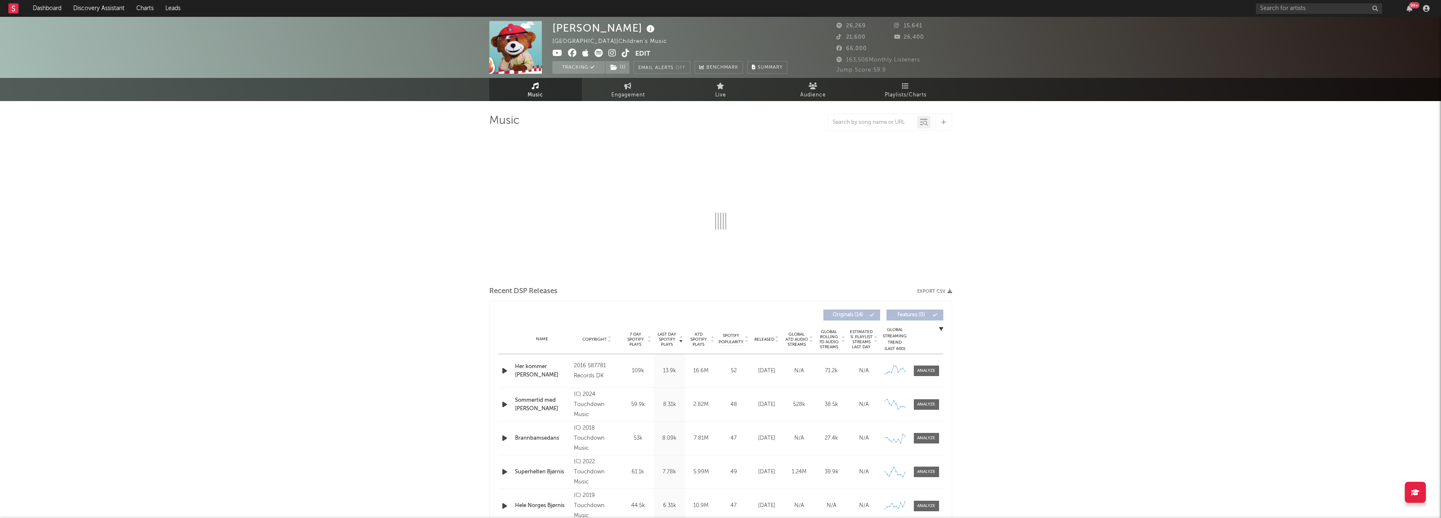
select select "6m"
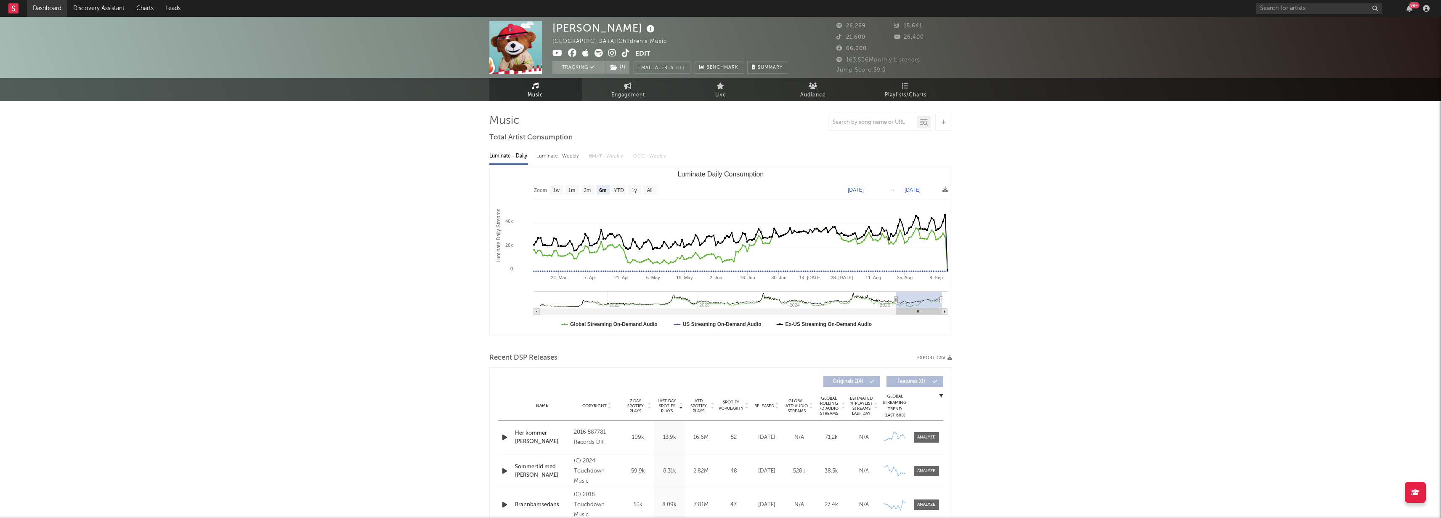
click at [51, 10] on link "Dashboard" at bounding box center [47, 8] width 40 height 17
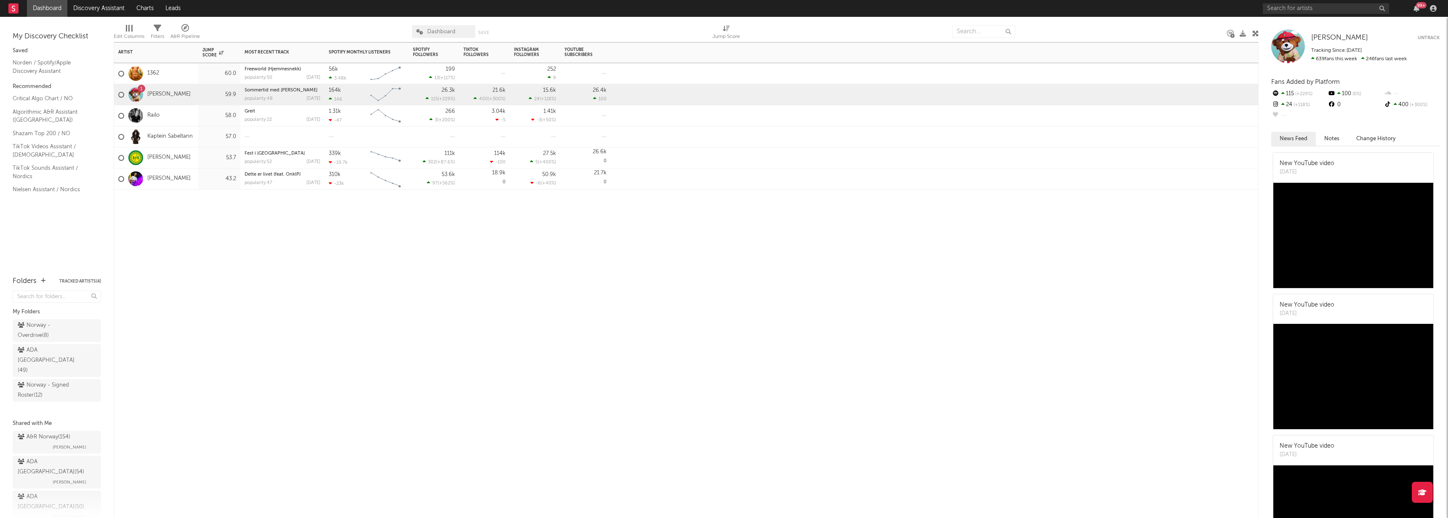
click at [258, 134] on div at bounding box center [283, 136] width 76 height 21
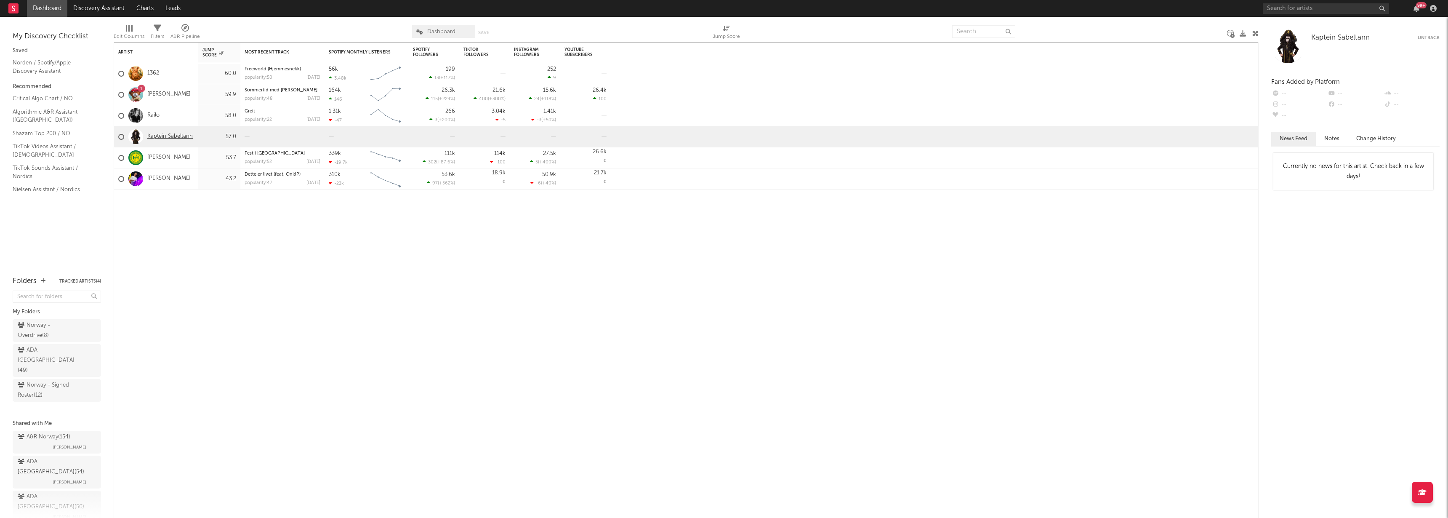
click at [175, 136] on link "Kaptein Sabeltann" at bounding box center [169, 136] width 45 height 7
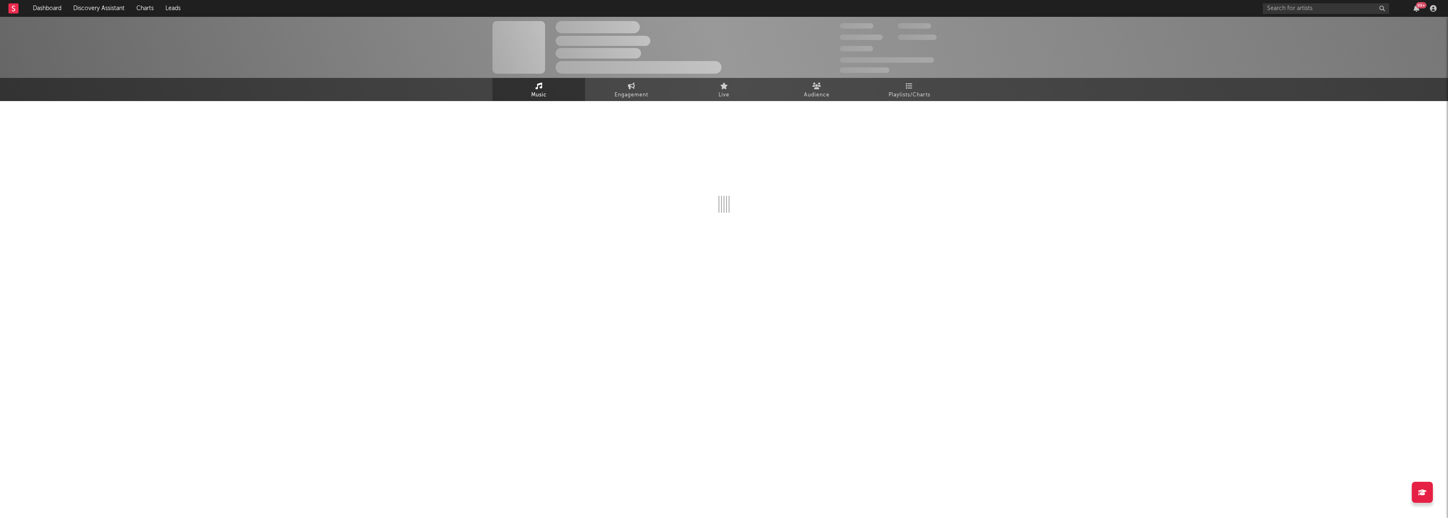
select select "6m"
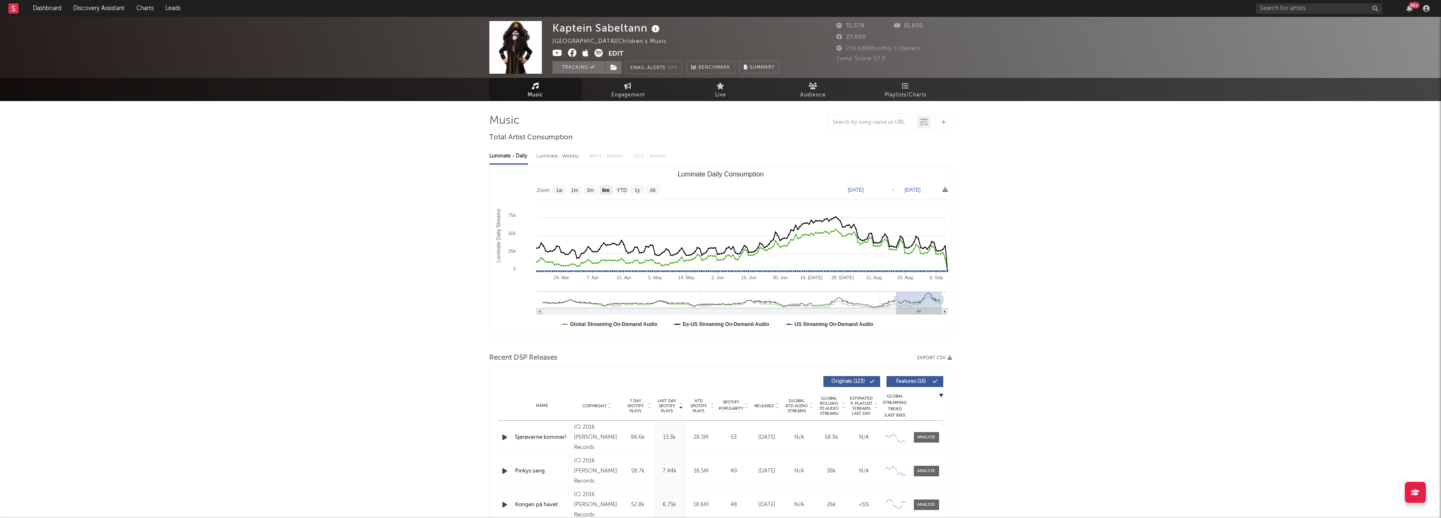
click at [622, 51] on button "Edit" at bounding box center [616, 54] width 15 height 11
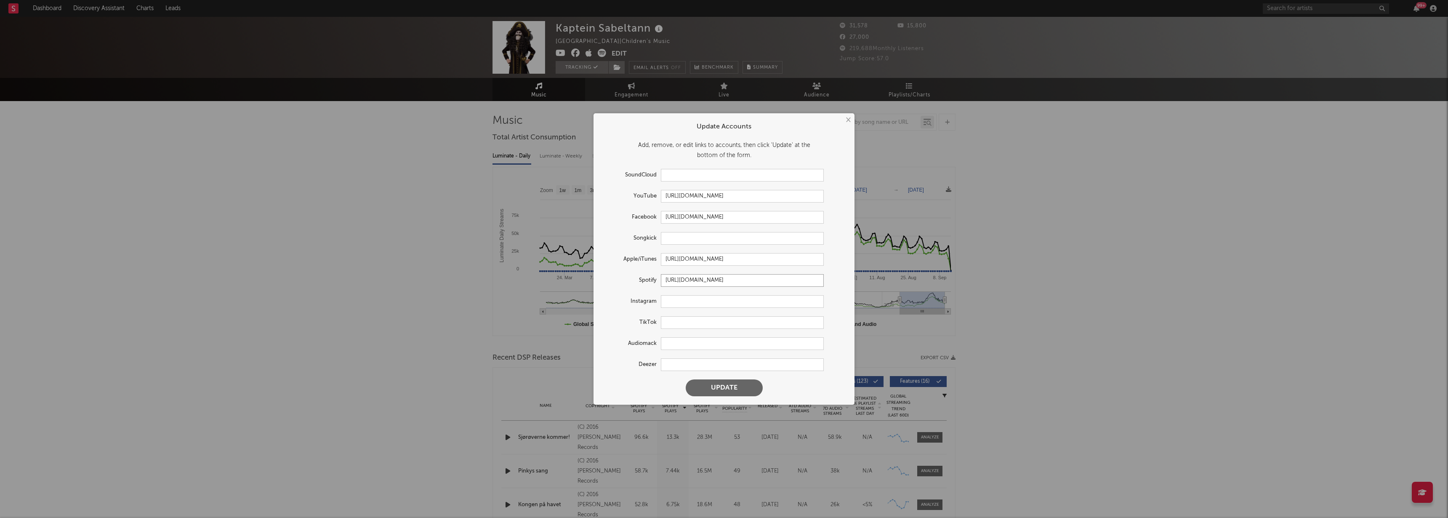
click at [701, 276] on input "[URL][DOMAIN_NAME]" at bounding box center [742, 280] width 163 height 13
click at [848, 119] on button "×" at bounding box center [847, 119] width 9 height 9
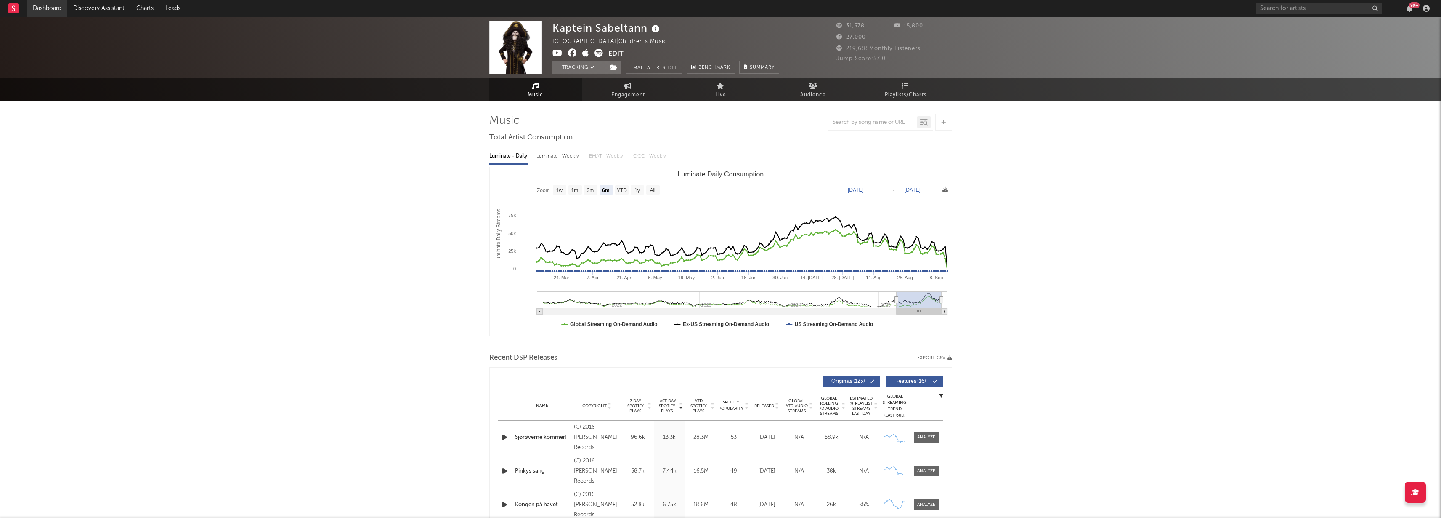
click at [48, 9] on link "Dashboard" at bounding box center [47, 8] width 40 height 17
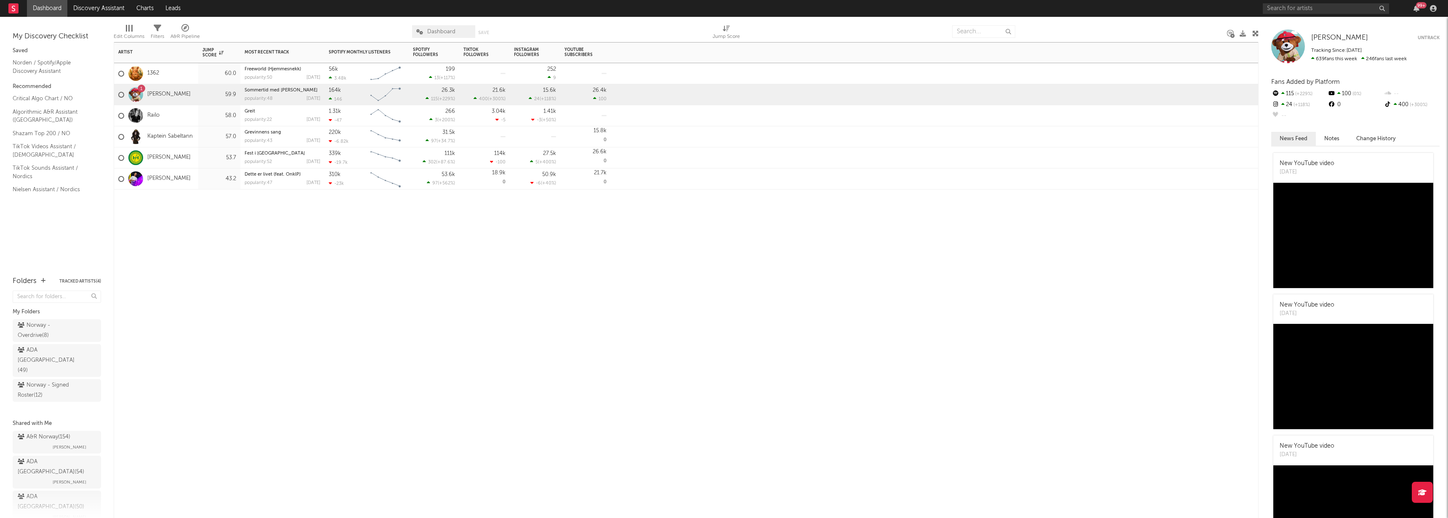
click at [352, 220] on div "Artist Notifications Jump Score Most Recent Track Popularity Released Spotify M…" at bounding box center [686, 280] width 1145 height 476
click at [254, 240] on div "Artist Notifications Jump Score Most Recent Track Popularity Released Spotify M…" at bounding box center [686, 280] width 1145 height 476
click at [273, 290] on div "Artist Notifications Jump Score Most Recent Track Popularity Released Spotify M…" at bounding box center [686, 280] width 1145 height 476
click at [44, 8] on link "Dashboard" at bounding box center [47, 8] width 40 height 17
click at [47, 349] on div "ADA Norway ( 49 )" at bounding box center [47, 360] width 59 height 30
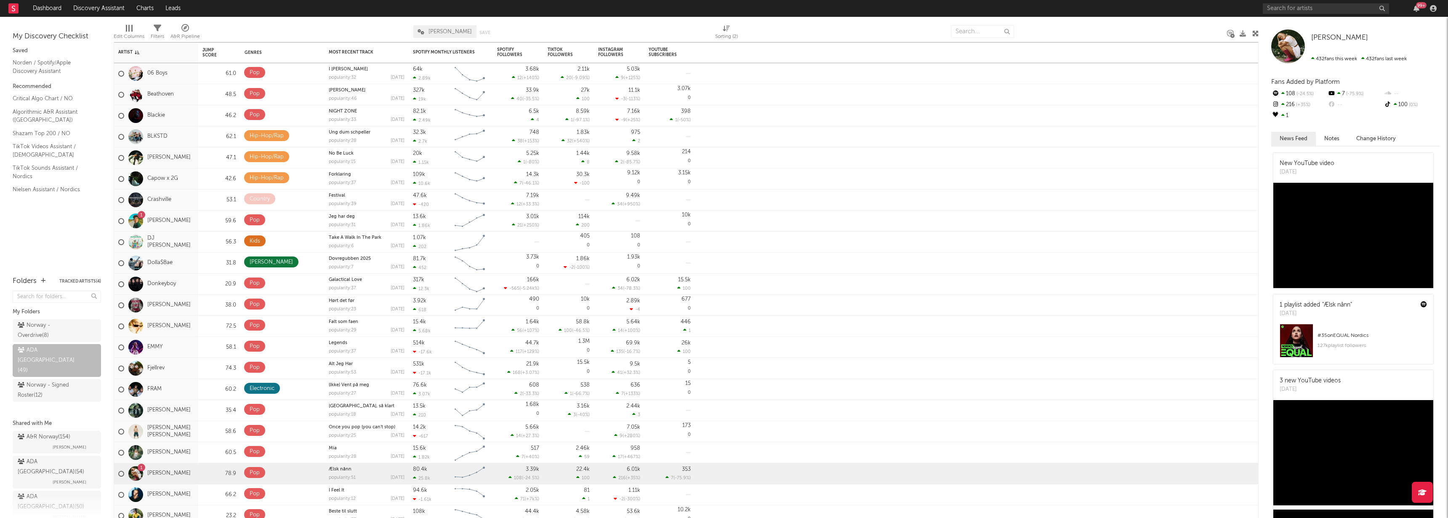
click at [56, 234] on div "My Discovery Checklist Saved Norden / Spotify/Apple Discovery Assistant Recomme…" at bounding box center [57, 142] width 114 height 250
